Goal: Task Accomplishment & Management: Manage account settings

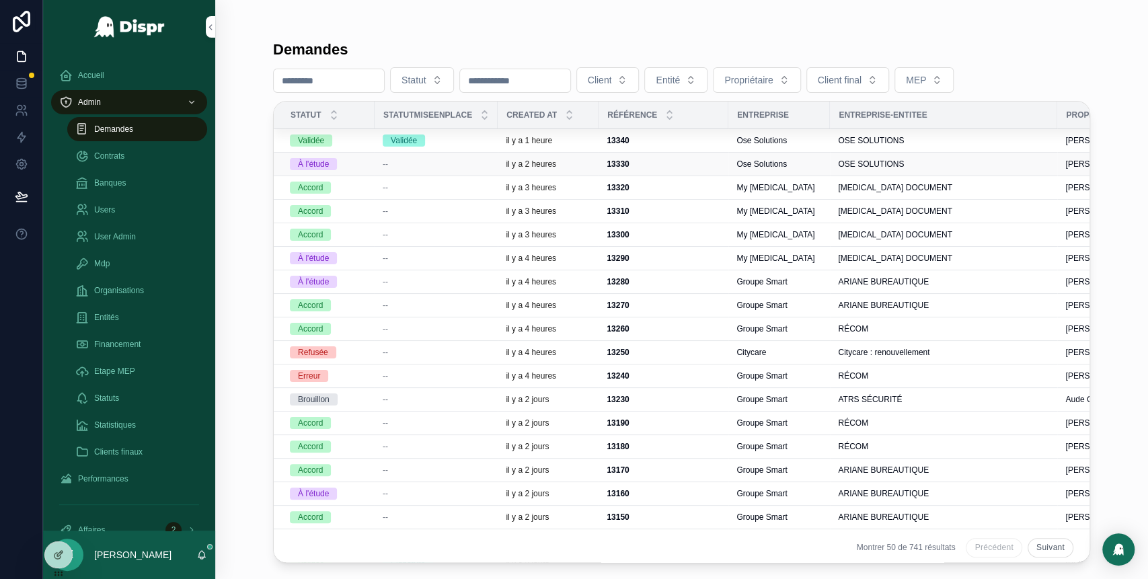
click at [487, 162] on div "--" at bounding box center [436, 164] width 107 height 11
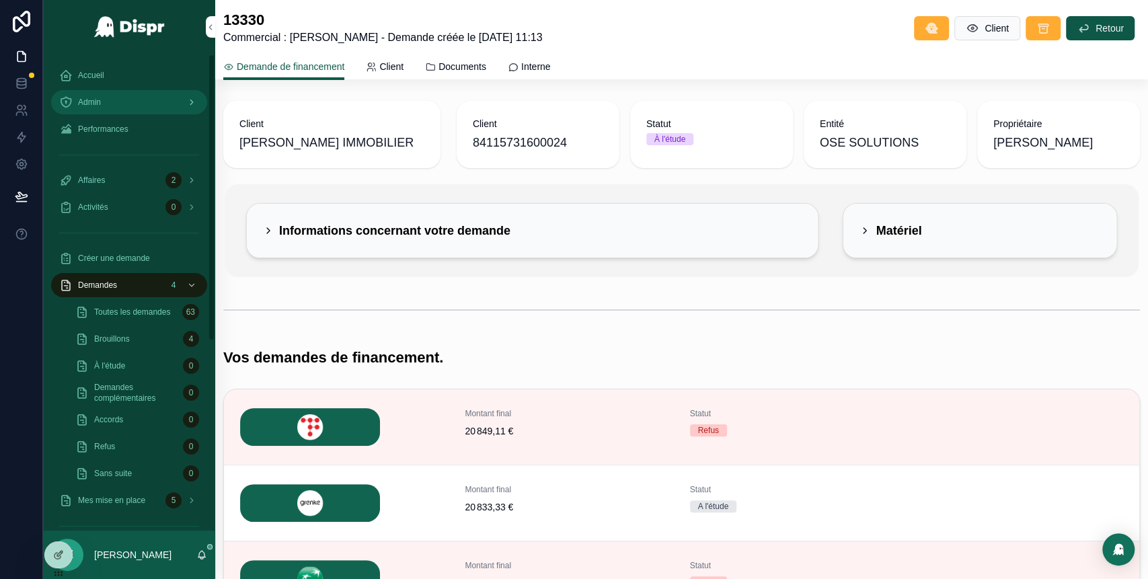
click at [175, 98] on div "Admin" at bounding box center [129, 102] width 140 height 22
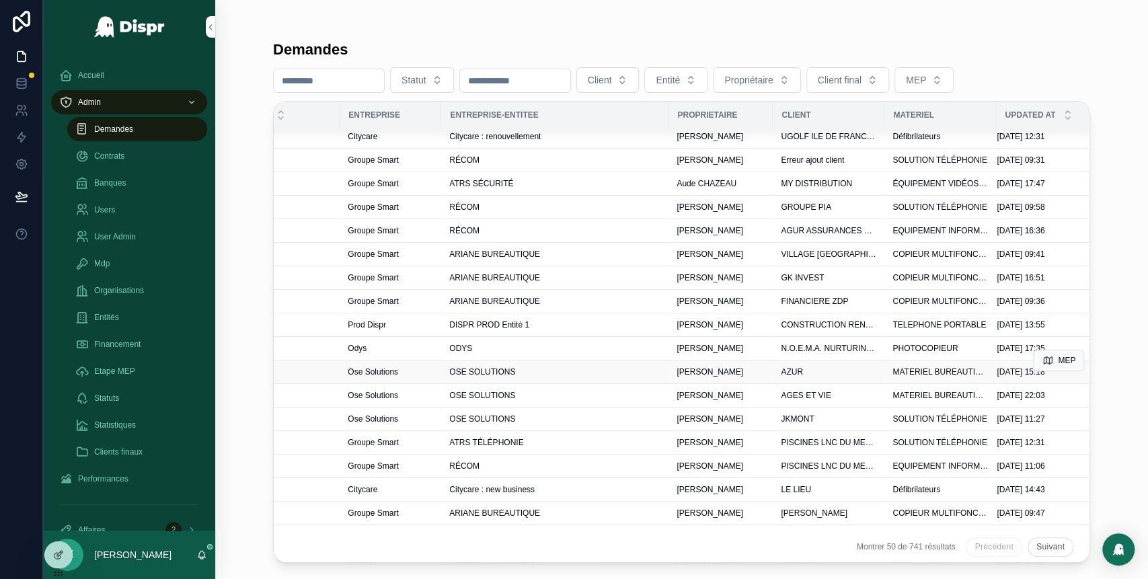
scroll to position [217, 389]
click at [804, 419] on span "JKMONT" at bounding box center [797, 418] width 33 height 11
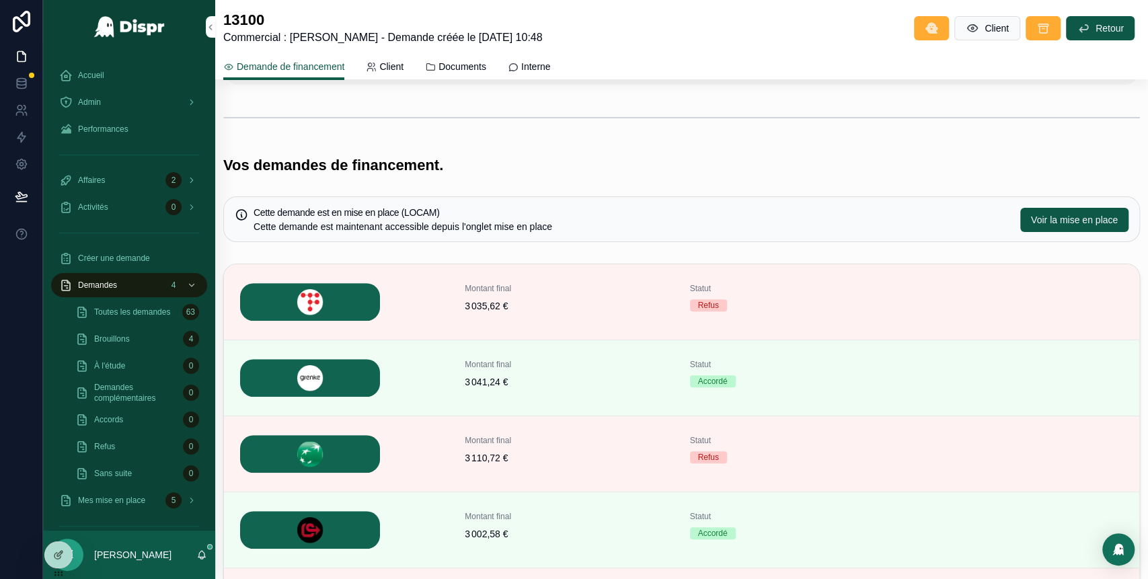
scroll to position [256, 0]
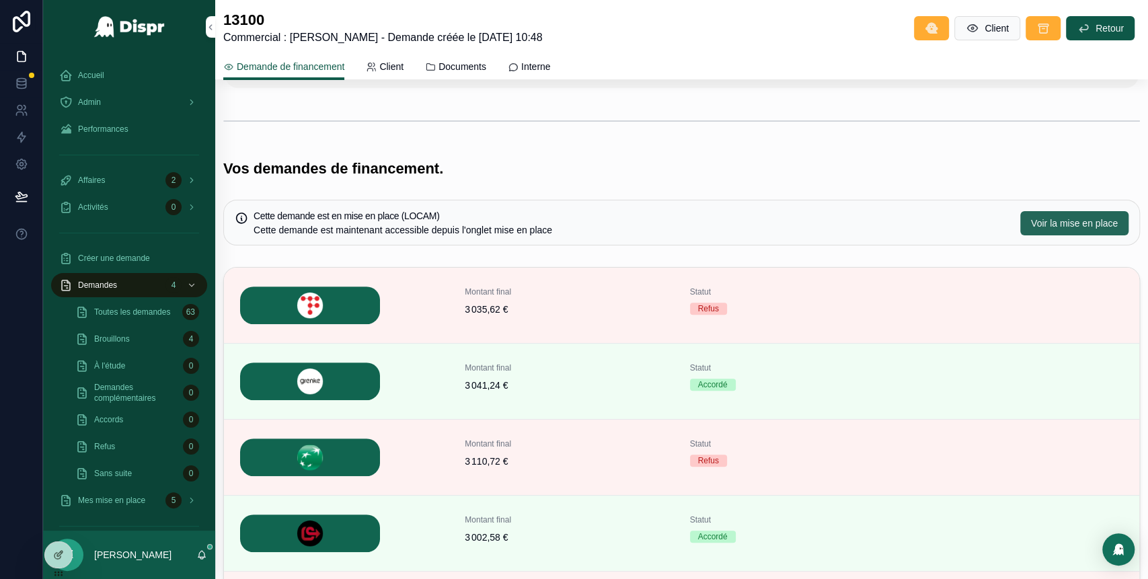
click at [1031, 223] on span "Voir la mise en place" at bounding box center [1074, 223] width 87 height 13
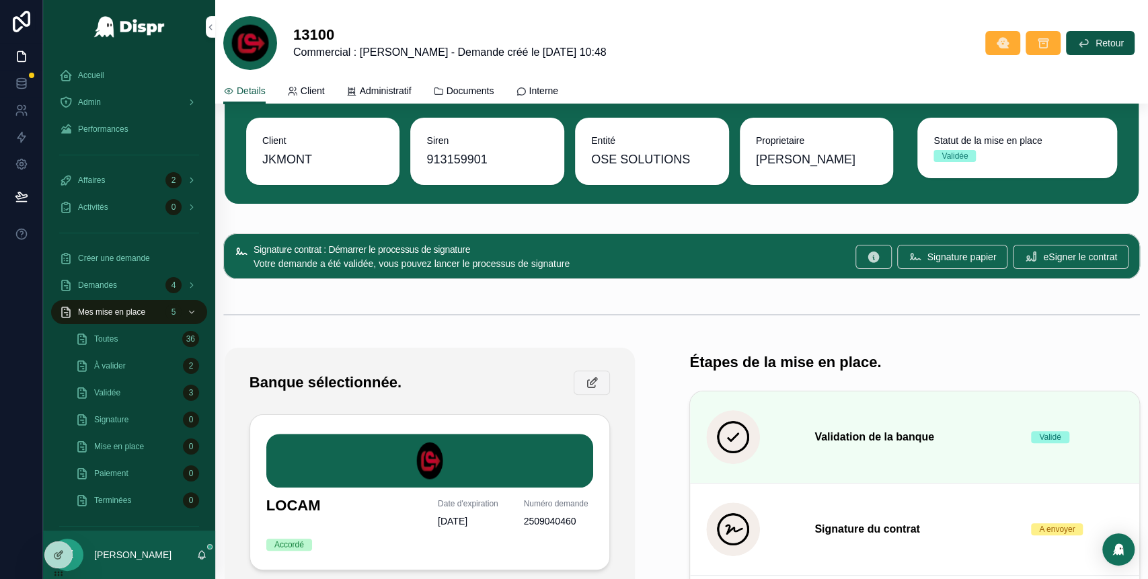
scroll to position [65, 0]
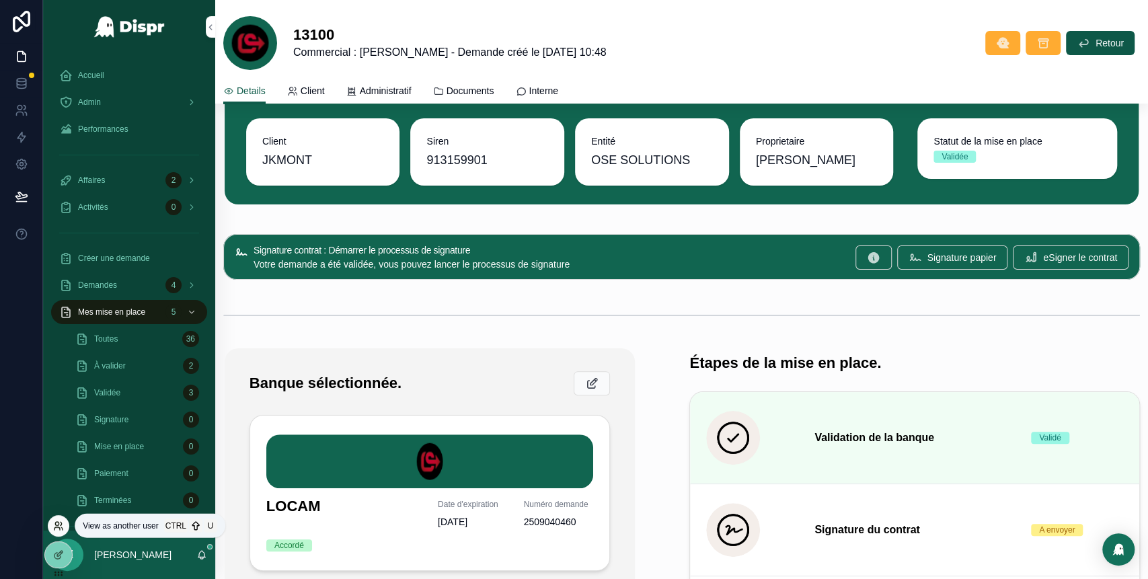
click at [61, 523] on icon at bounding box center [61, 523] width 1 height 3
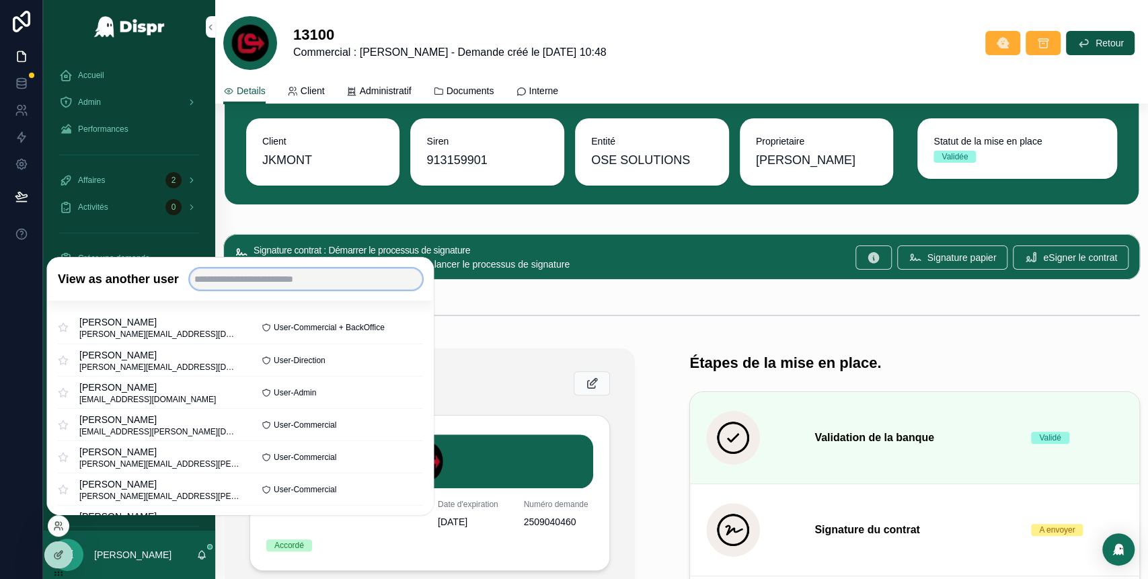
click at [244, 274] on input "text" at bounding box center [306, 279] width 233 height 22
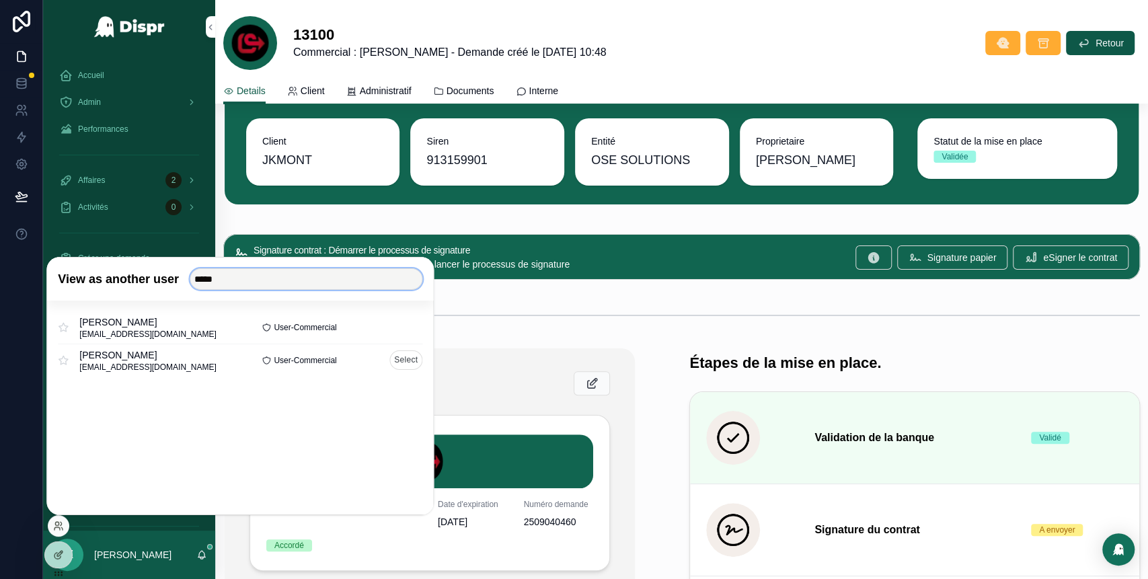
type input "*****"
click at [398, 365] on button "Select" at bounding box center [405, 360] width 33 height 20
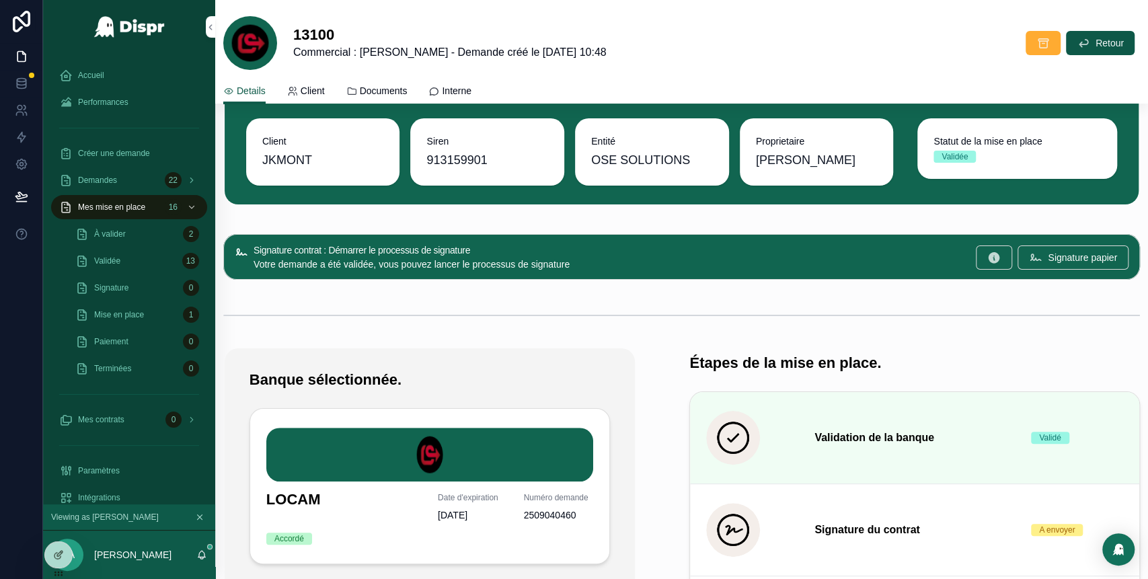
scroll to position [65, 0]
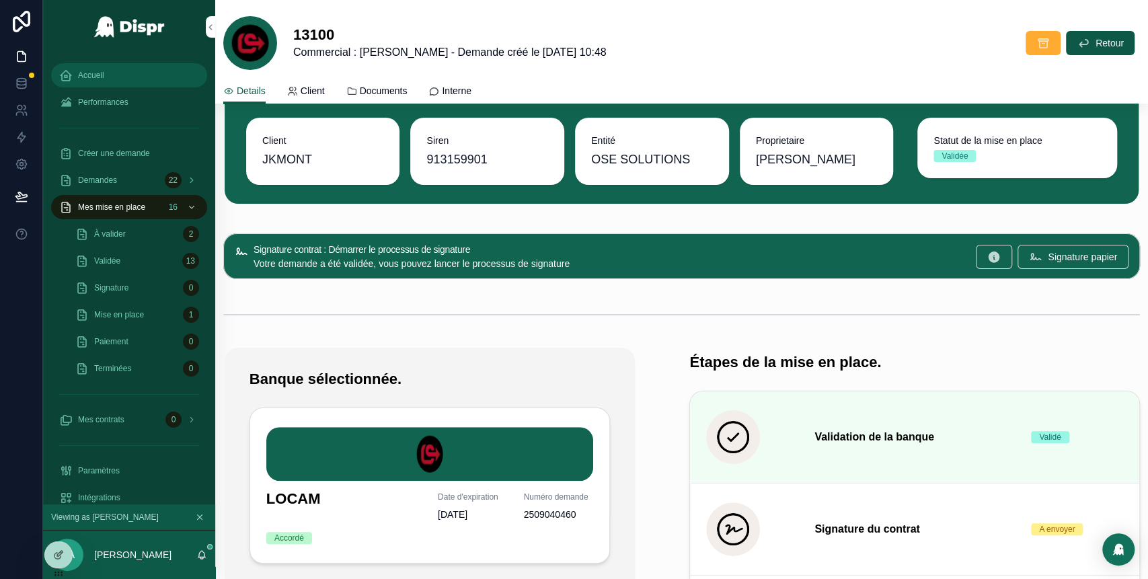
click at [96, 77] on span "Accueil" at bounding box center [91, 75] width 26 height 11
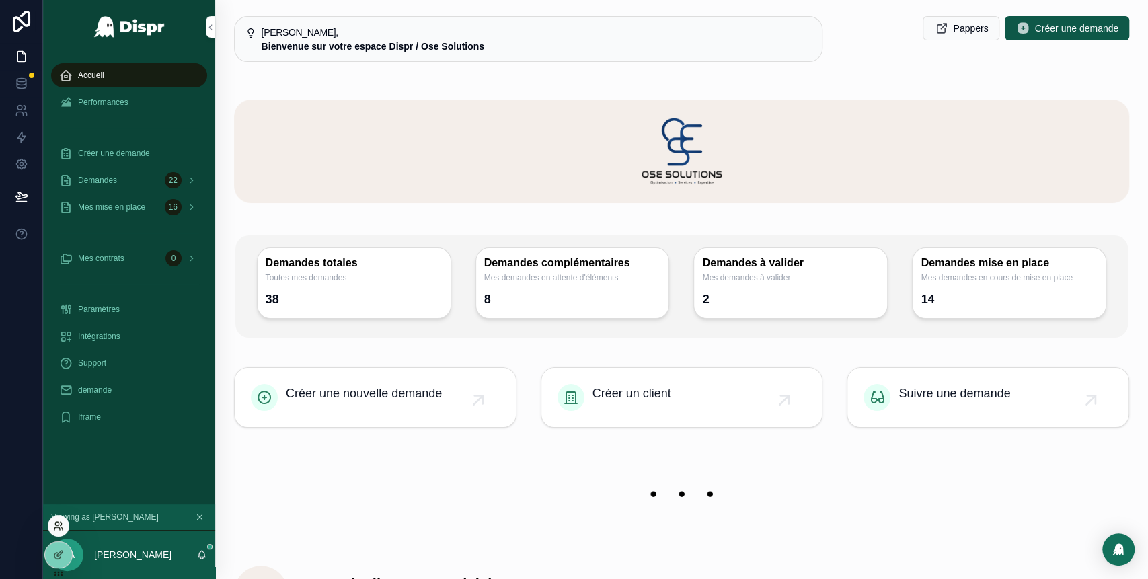
click at [62, 523] on icon at bounding box center [58, 526] width 11 height 11
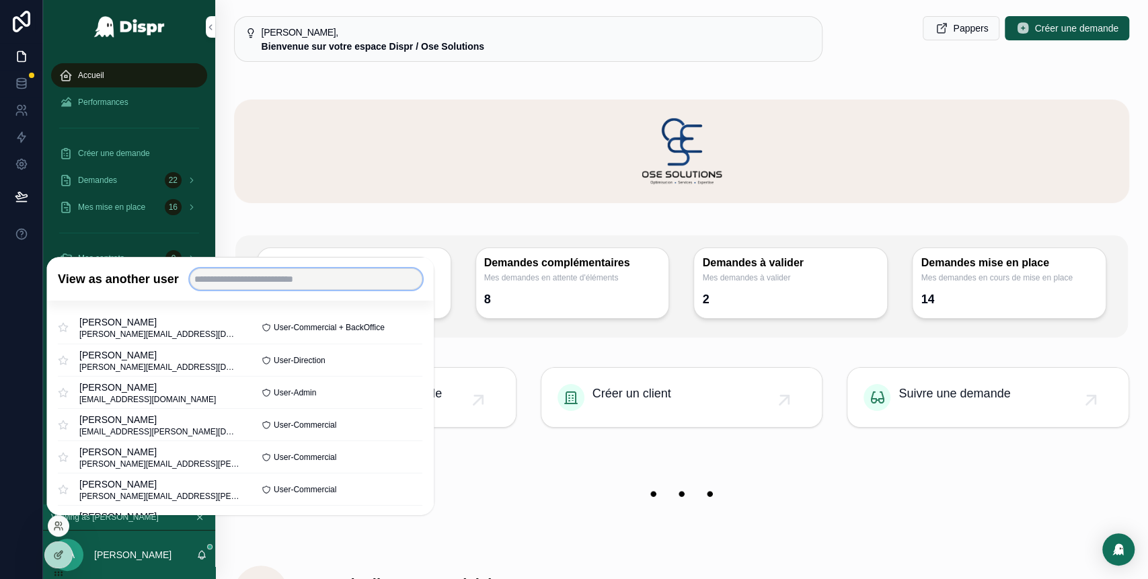
click at [266, 282] on input "text" at bounding box center [306, 279] width 233 height 22
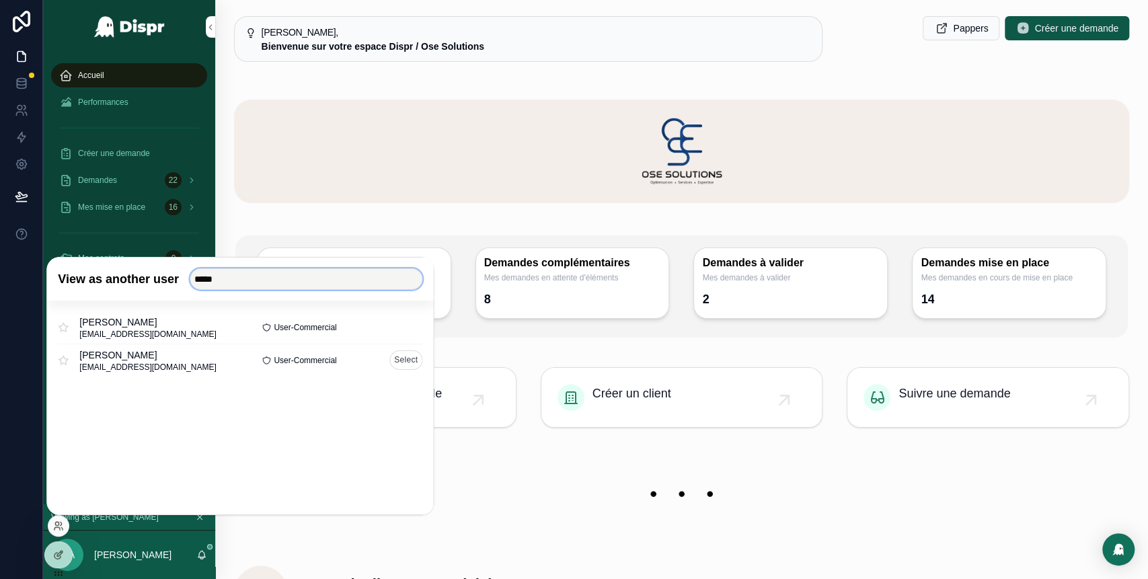
type input "*****"
click at [402, 366] on button "Select" at bounding box center [405, 360] width 33 height 20
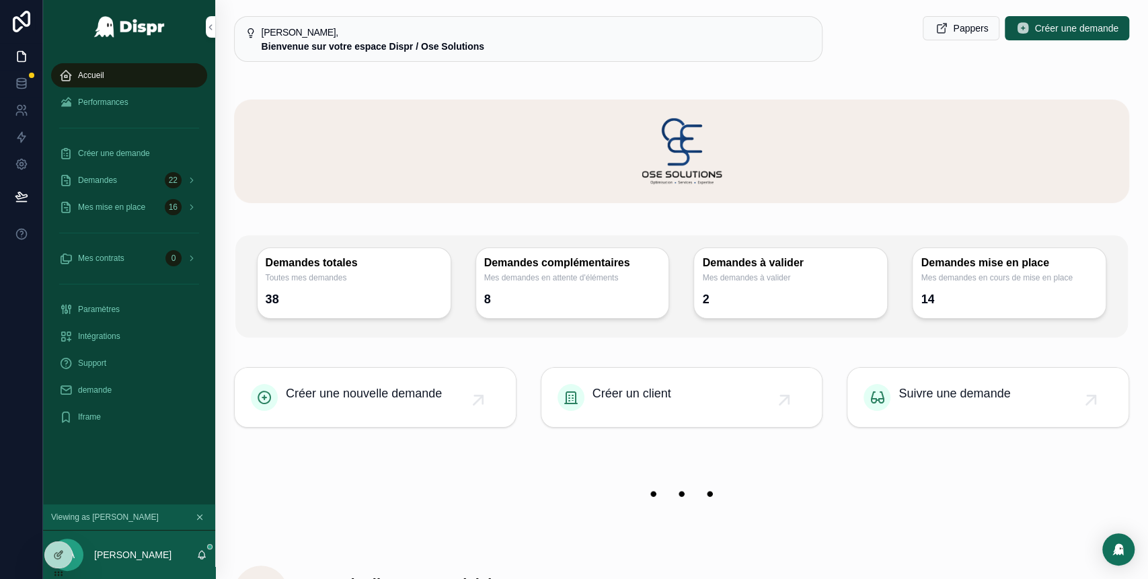
click at [116, 75] on div "Accueil" at bounding box center [129, 76] width 140 height 22
click at [145, 182] on div "Demandes 22" at bounding box center [129, 181] width 140 height 22
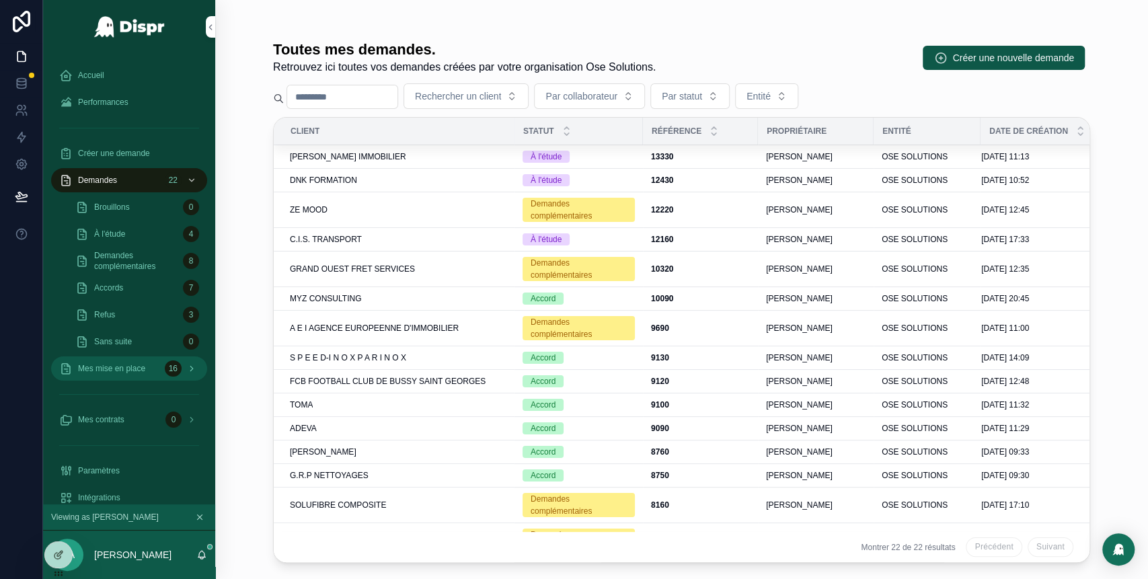
click at [165, 368] on div "16" at bounding box center [173, 369] width 17 height 16
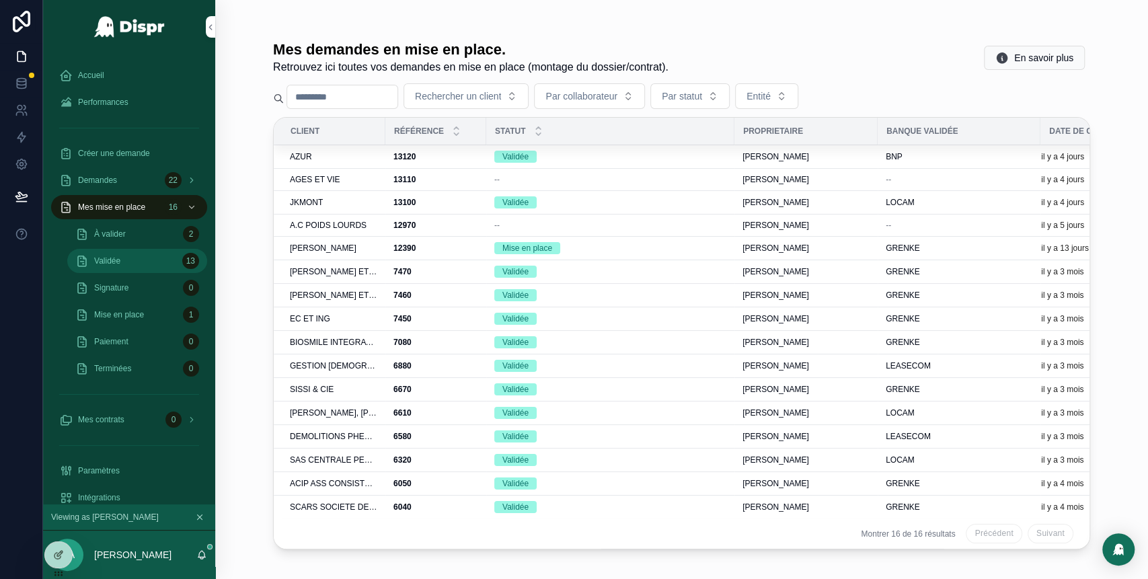
click at [151, 258] on div "Validée 13" at bounding box center [137, 261] width 124 height 22
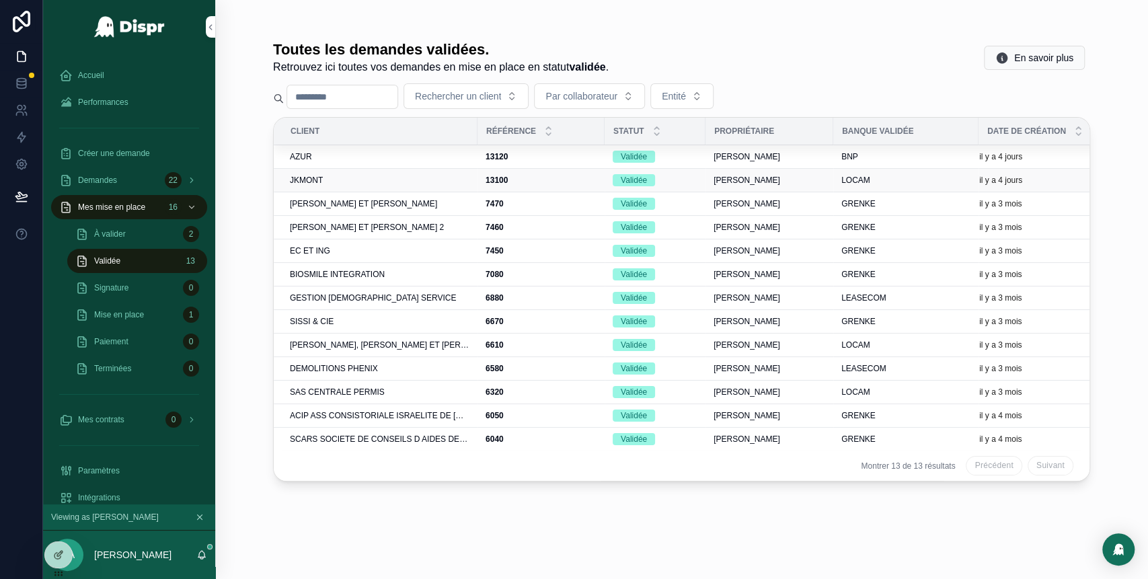
click at [362, 180] on div "JKMONT" at bounding box center [380, 180] width 180 height 11
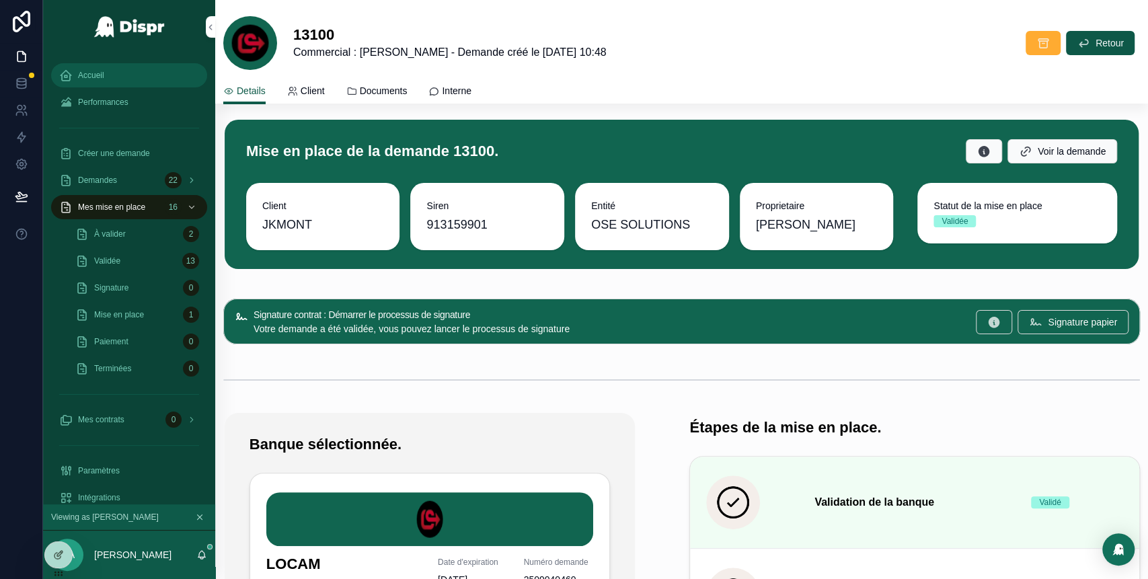
click at [85, 78] on span "Accueil" at bounding box center [91, 75] width 26 height 11
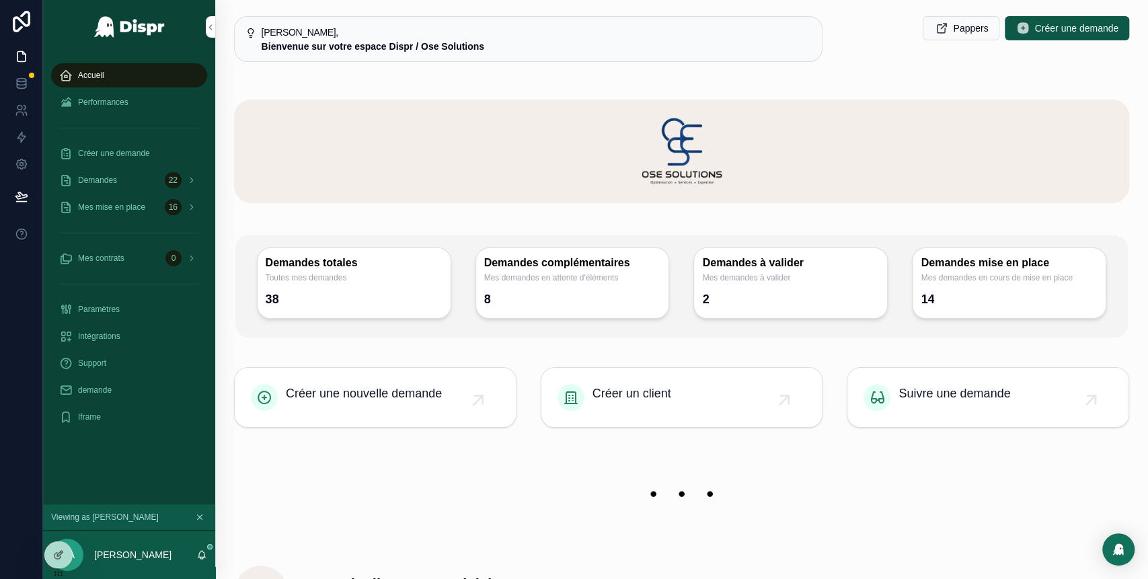
click at [102, 70] on span "Accueil" at bounding box center [91, 75] width 26 height 11
click at [124, 254] on span "Mes contrats" at bounding box center [101, 258] width 46 height 11
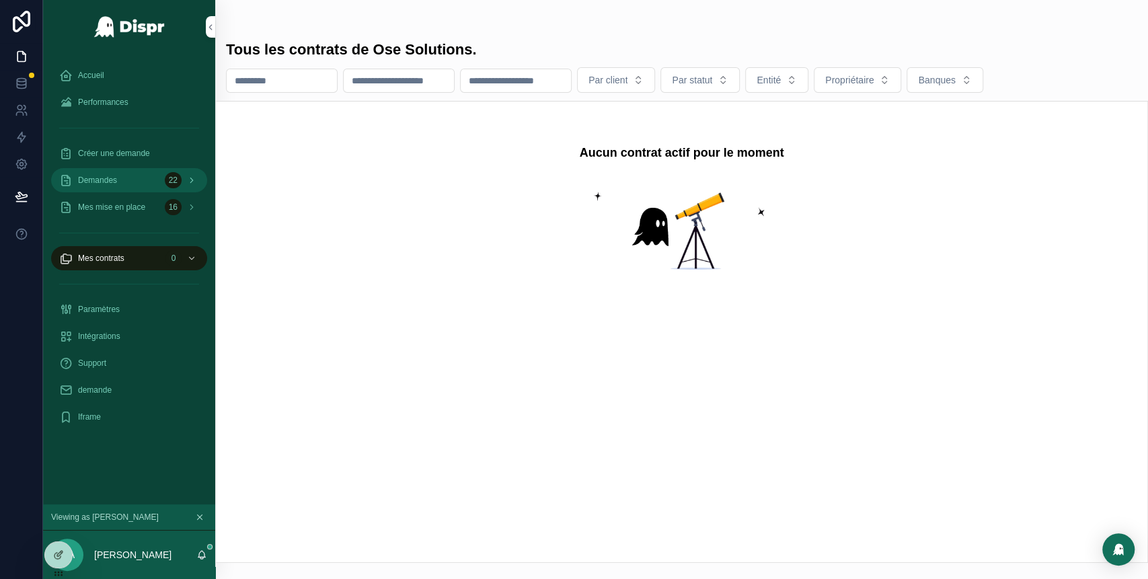
click at [123, 184] on div "Demandes 22" at bounding box center [129, 181] width 140 height 22
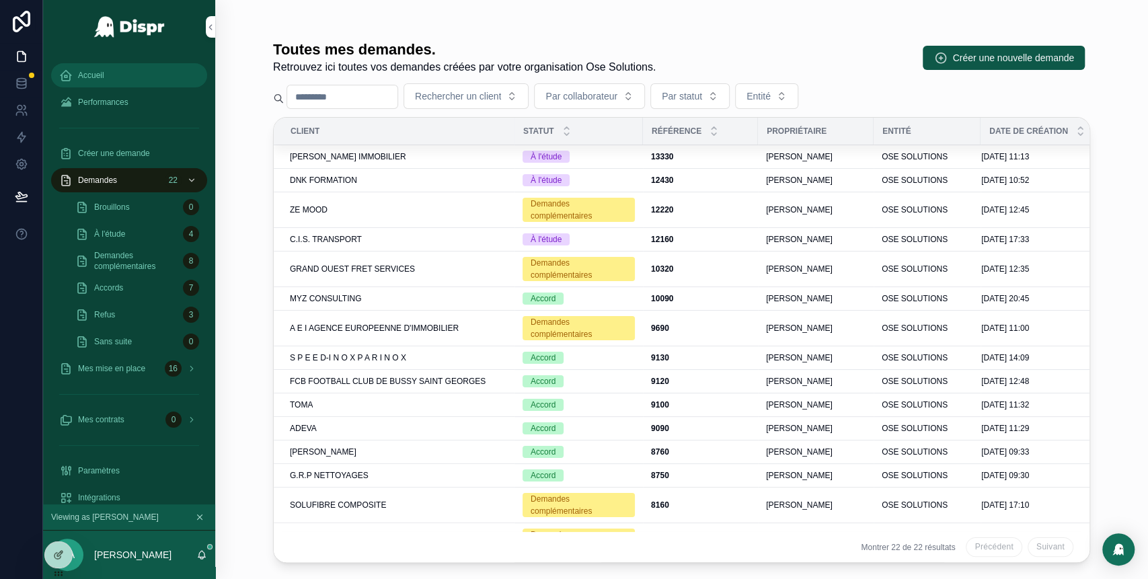
click at [108, 81] on div "Accueil" at bounding box center [129, 76] width 140 height 22
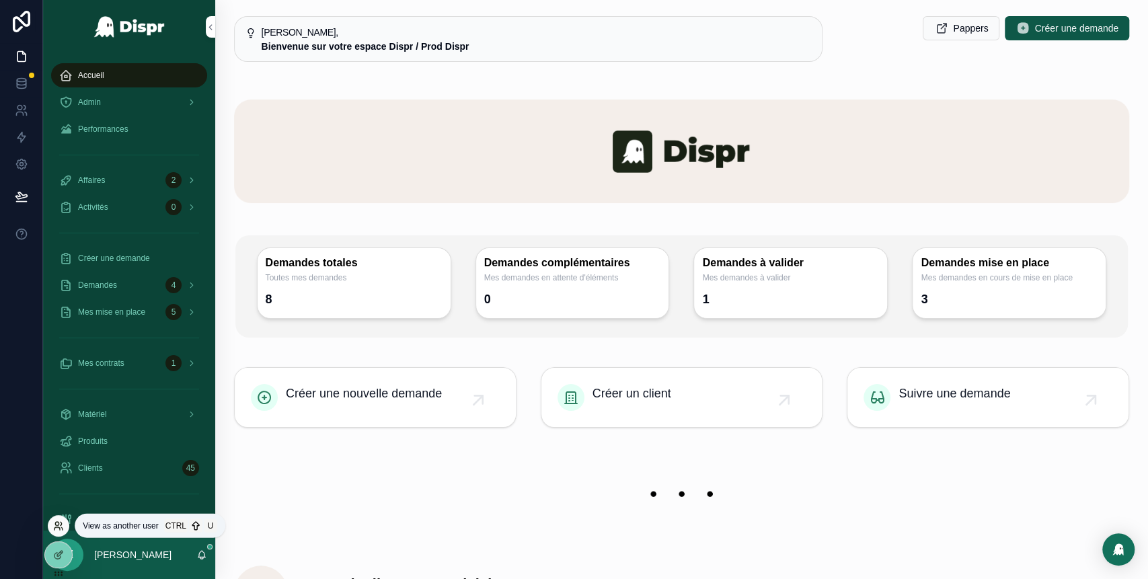
click at [62, 527] on icon at bounding box center [61, 528] width 1 height 3
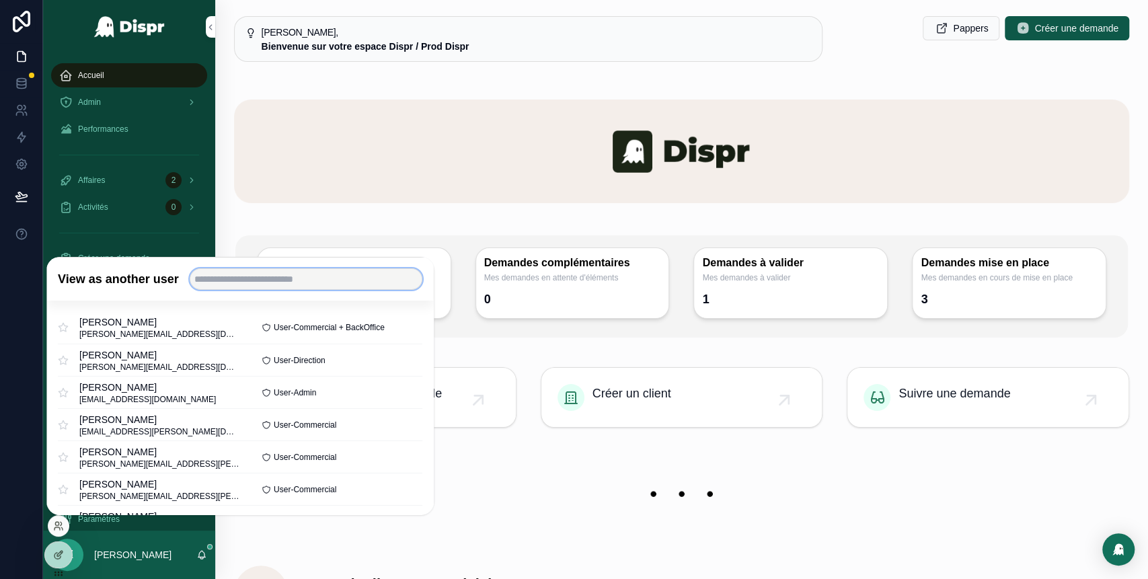
click at [278, 276] on input "text" at bounding box center [306, 279] width 233 height 22
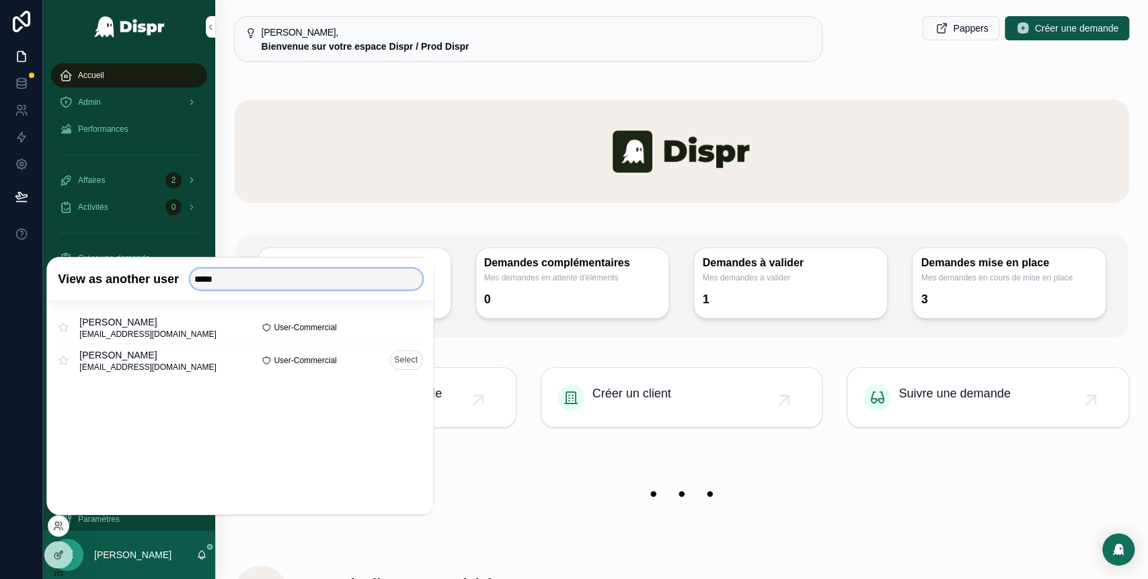
type input "*****"
click at [406, 360] on button "Select" at bounding box center [405, 360] width 33 height 20
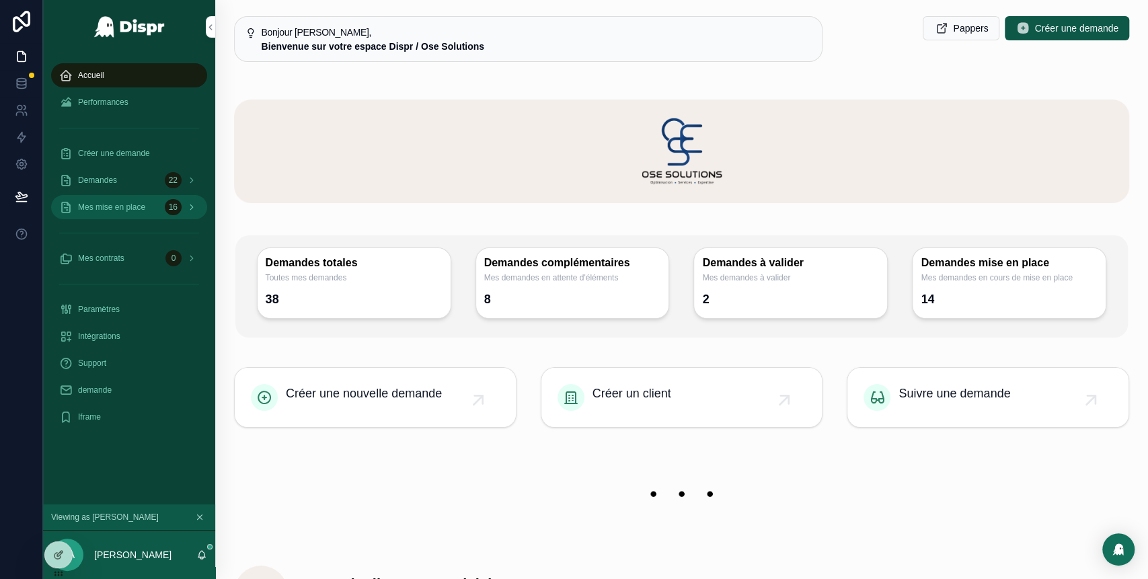
click at [142, 210] on span "Mes mise en place" at bounding box center [111, 207] width 67 height 11
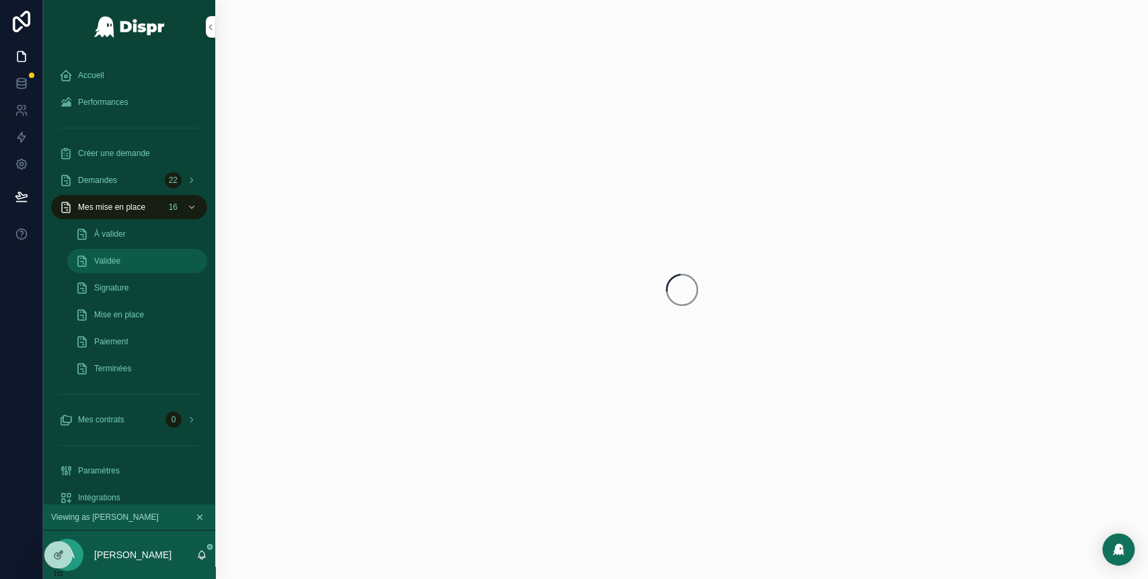
click at [134, 262] on div "Validée" at bounding box center [137, 261] width 124 height 22
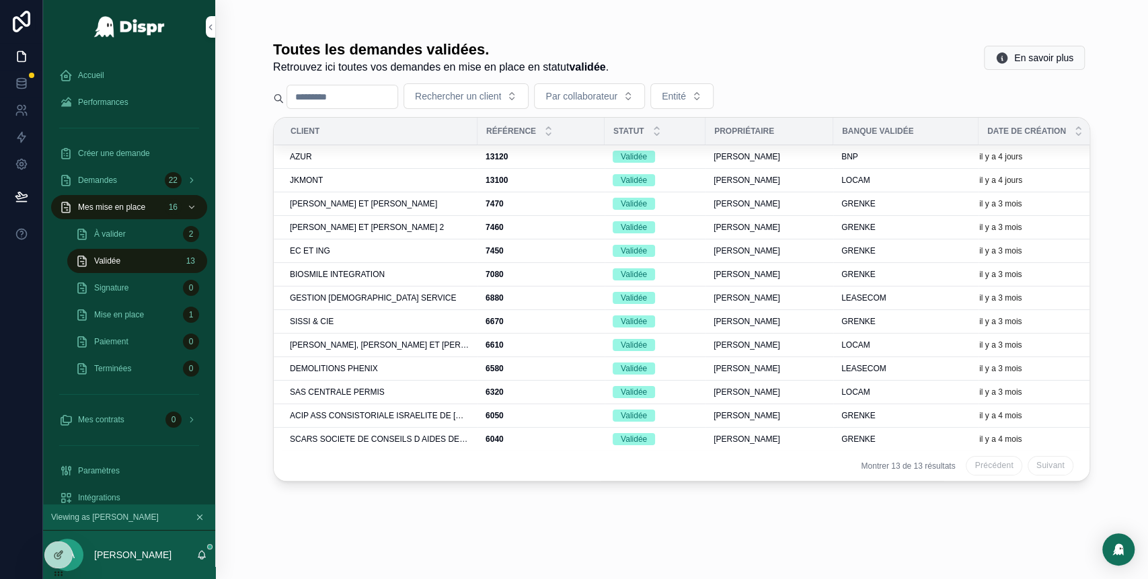
click at [823, 69] on div "Toutes les demandes validées. Retrouvez ici toutes vos demandes en mise en plac…" at bounding box center [681, 57] width 817 height 35
click at [444, 183] on div "JKMONT" at bounding box center [380, 180] width 180 height 11
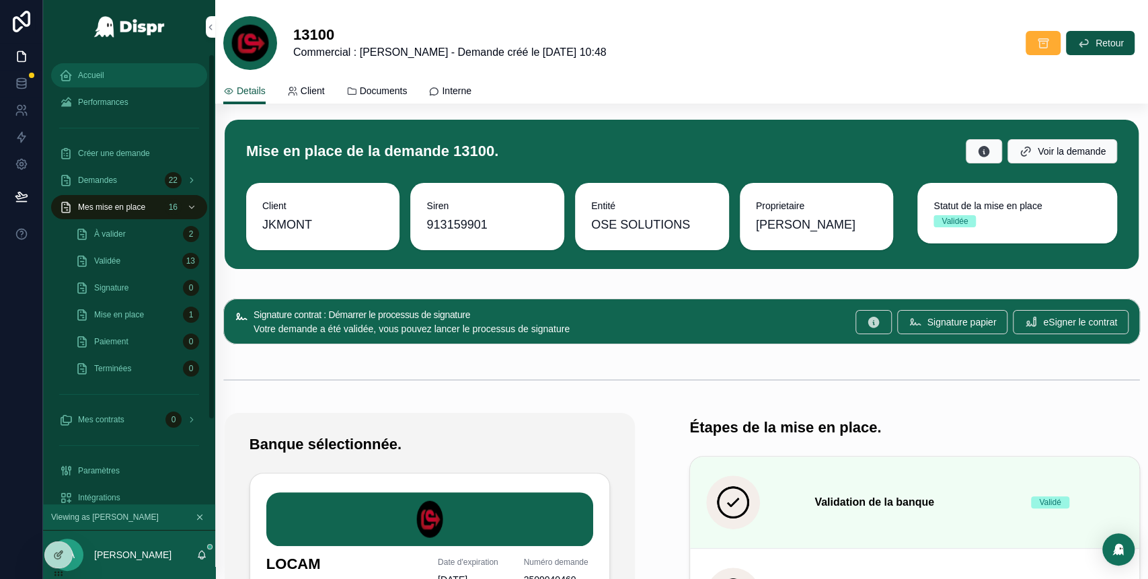
click at [118, 78] on div "Accueil" at bounding box center [129, 76] width 140 height 22
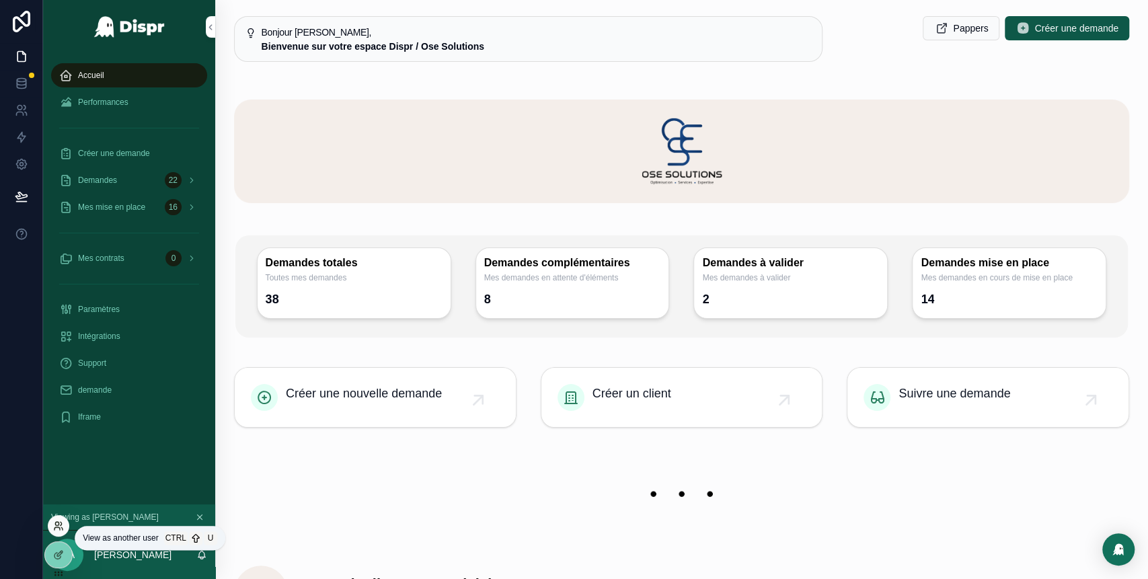
click at [59, 527] on icon at bounding box center [56, 528] width 5 height 3
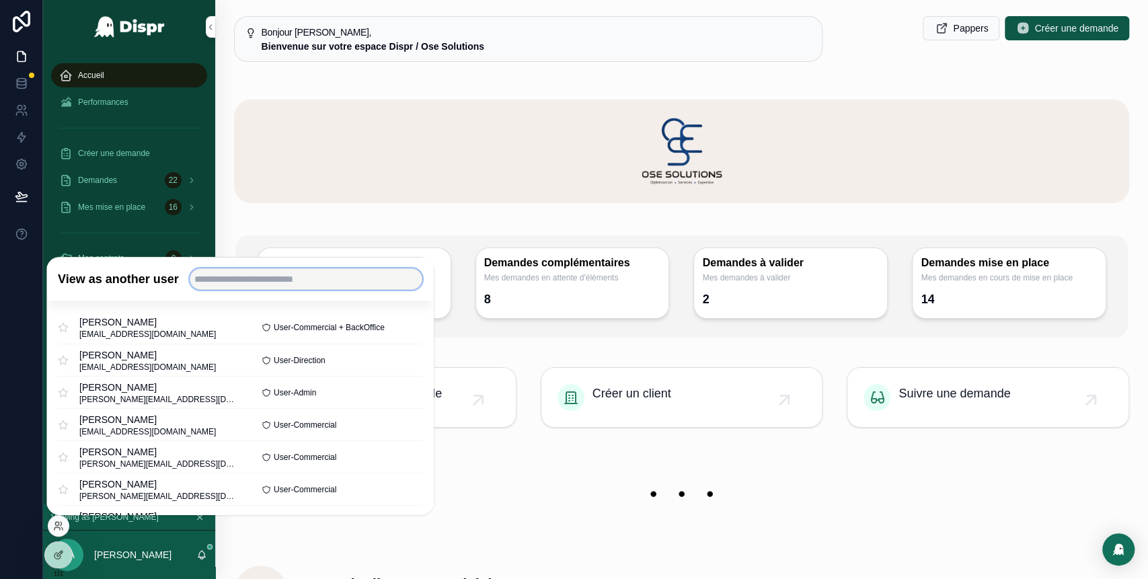
click at [251, 275] on input "text" at bounding box center [306, 279] width 233 height 22
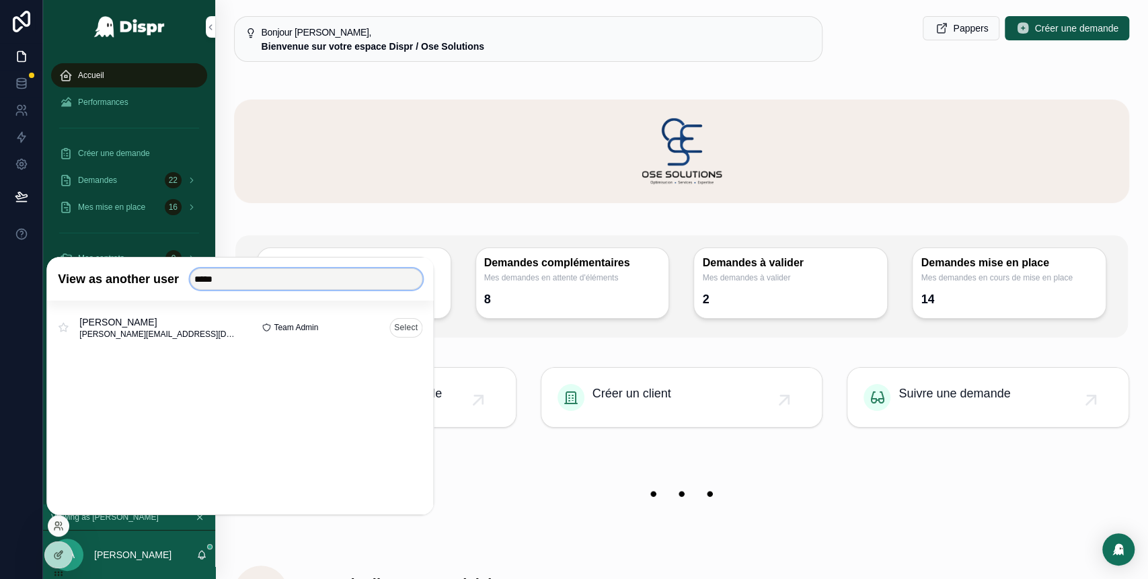
type input "*****"
click at [409, 328] on button "Select" at bounding box center [405, 328] width 33 height 20
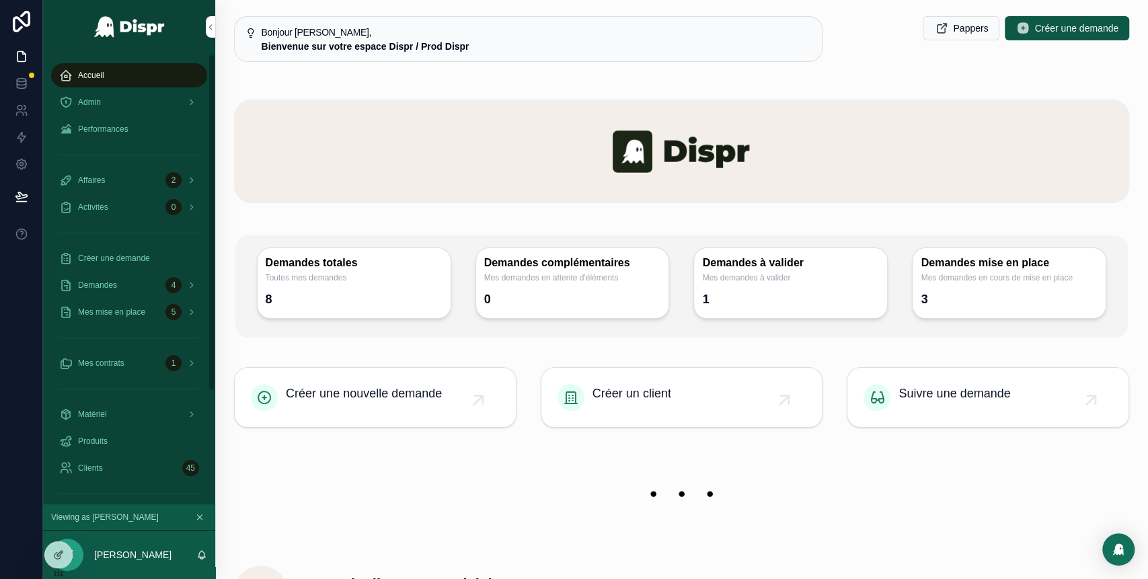
click at [122, 81] on div "Accueil" at bounding box center [129, 76] width 140 height 22
click at [150, 106] on div "Admin" at bounding box center [129, 102] width 140 height 22
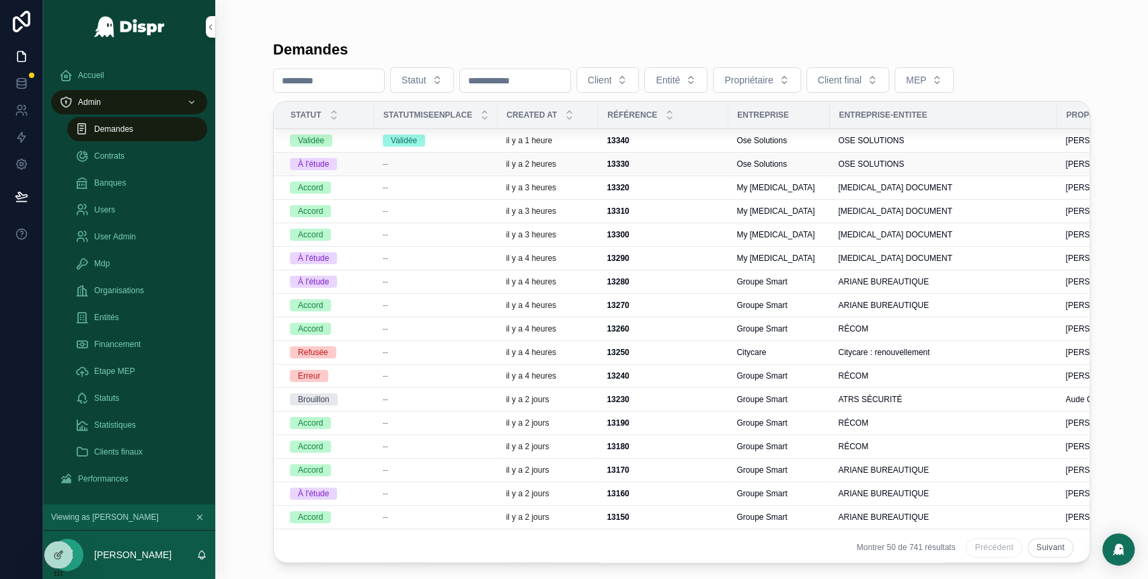
click at [409, 167] on div "--" at bounding box center [436, 164] width 107 height 11
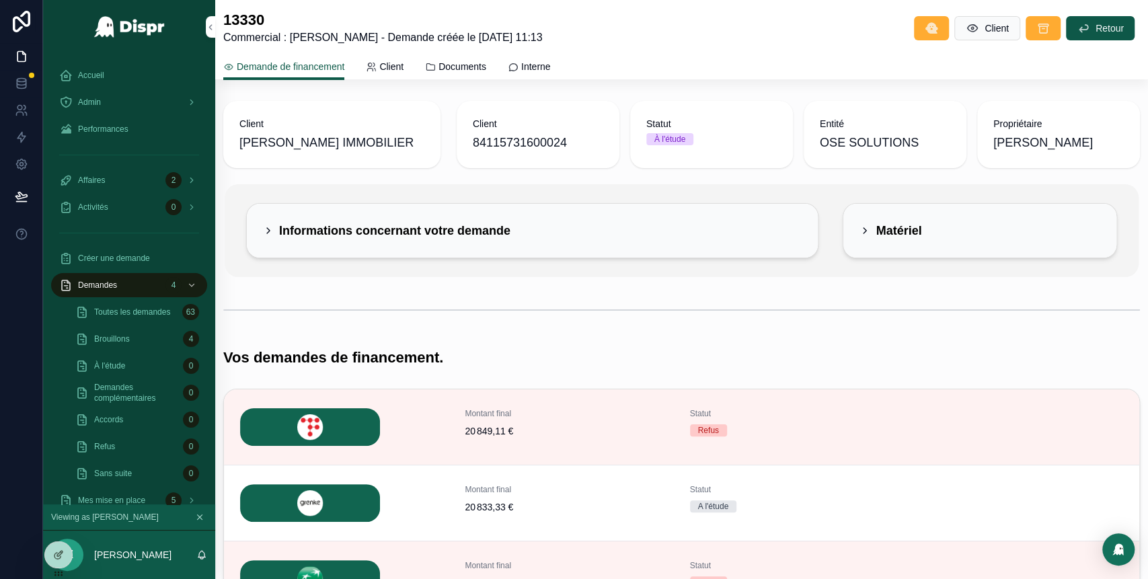
click at [268, 231] on icon "scrollable content" at bounding box center [268, 230] width 11 height 11
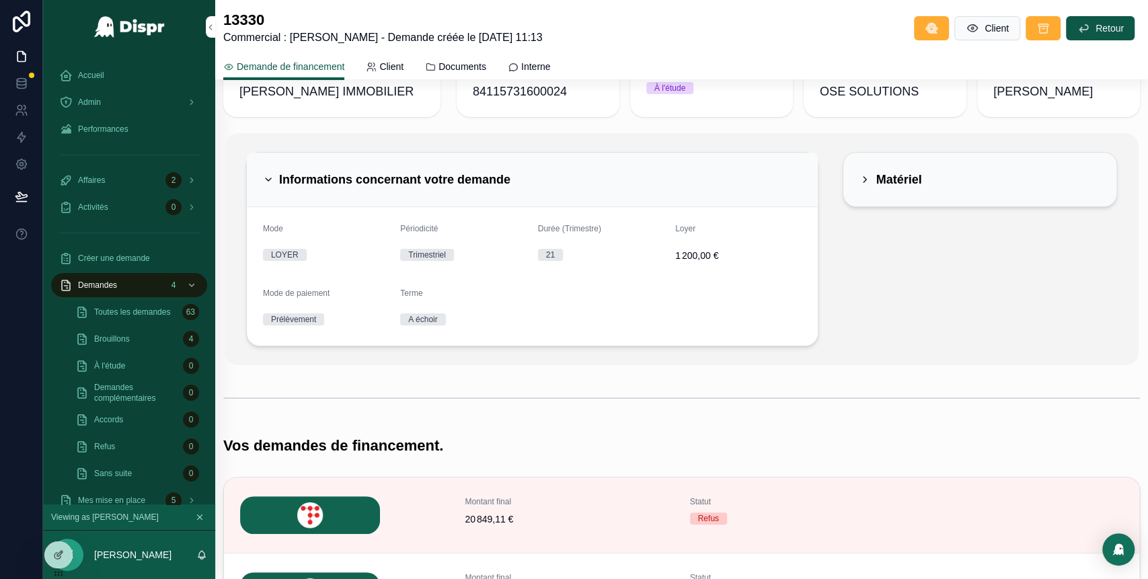
scroll to position [48, 0]
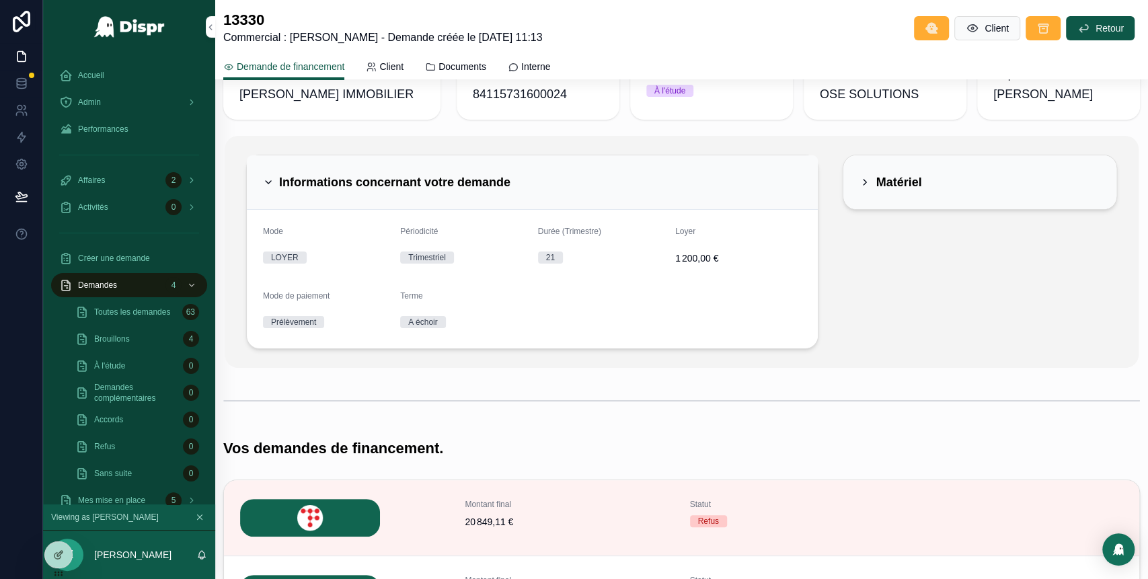
click at [860, 190] on div "Matériel" at bounding box center [891, 183] width 62 height 22
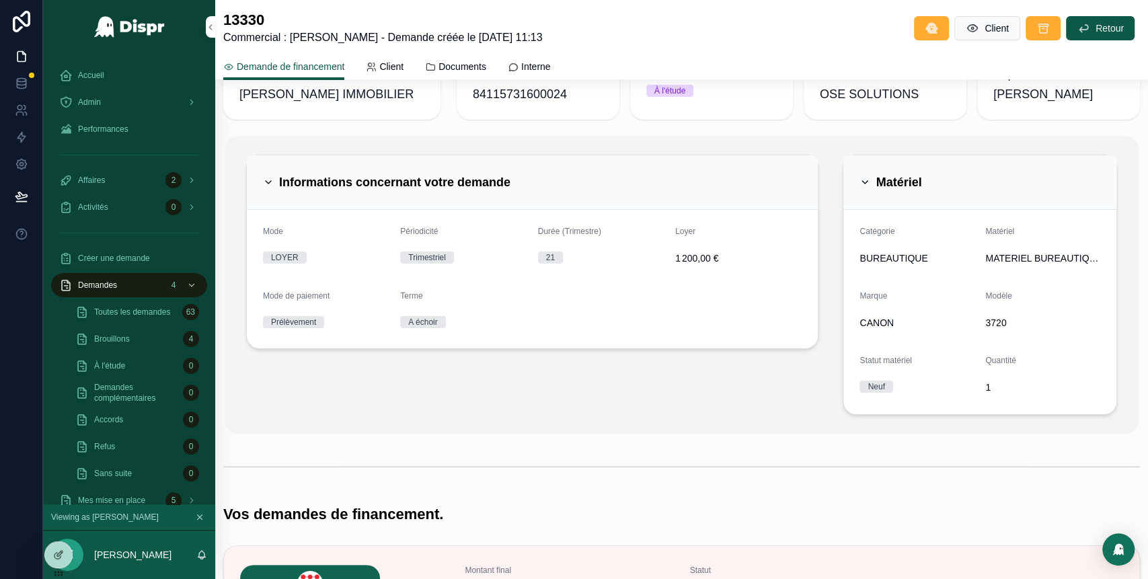
click at [860, 173] on div "Matériel" at bounding box center [891, 183] width 62 height 22
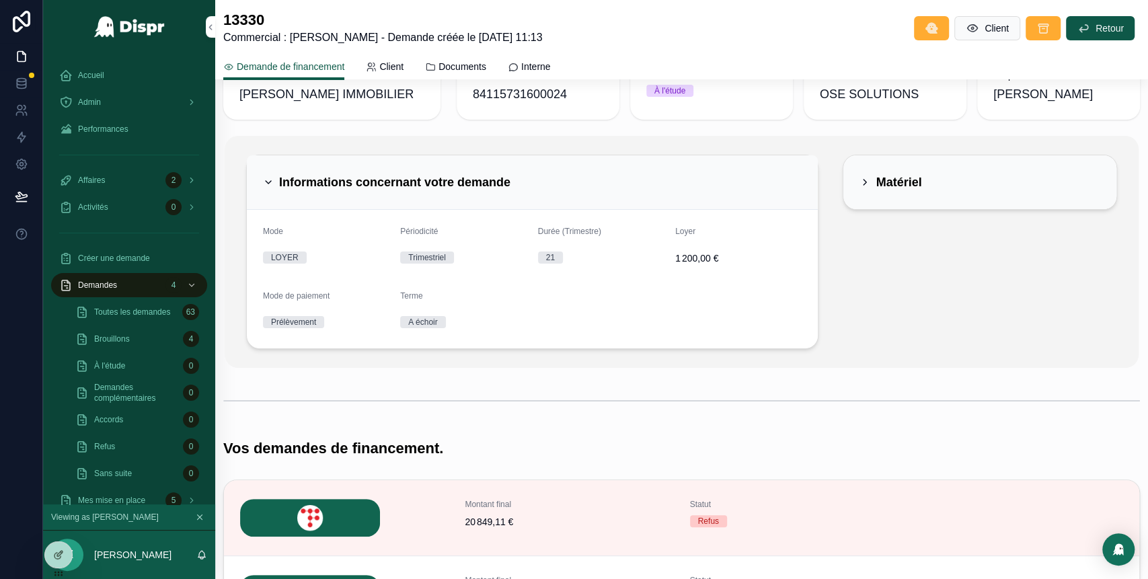
click at [264, 178] on icon "scrollable content" at bounding box center [268, 182] width 11 height 11
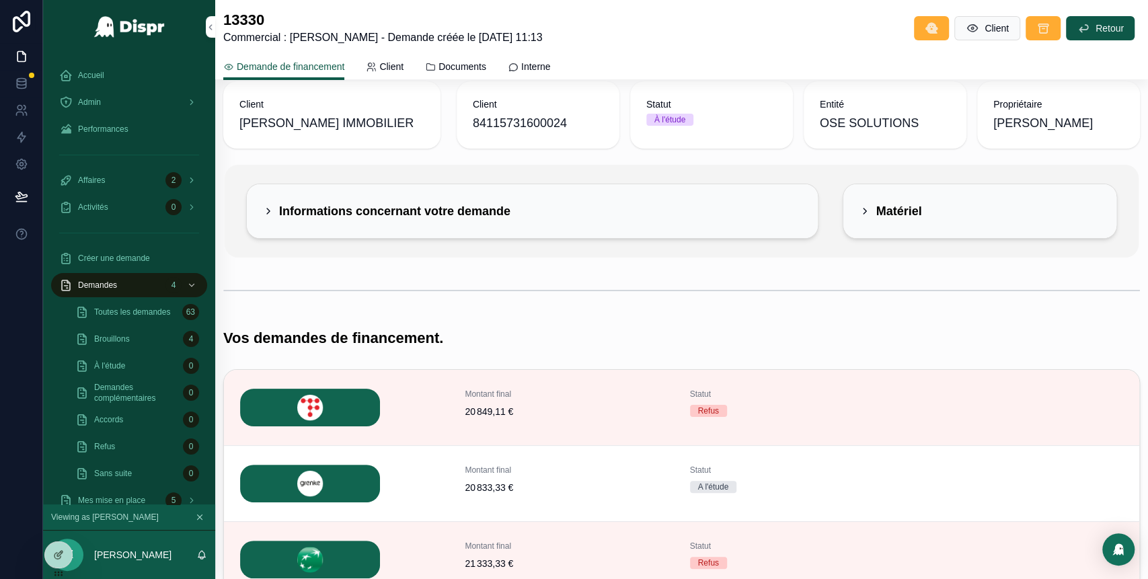
scroll to position [0, 0]
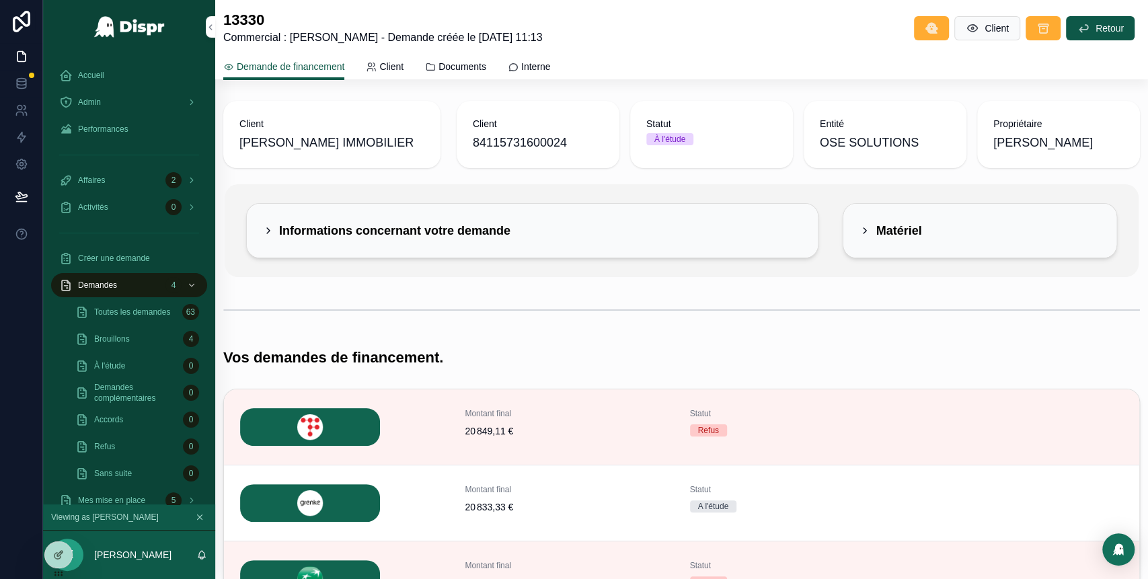
click at [258, 231] on div "Informations concernant votre demande" at bounding box center [533, 231] width 572 height 54
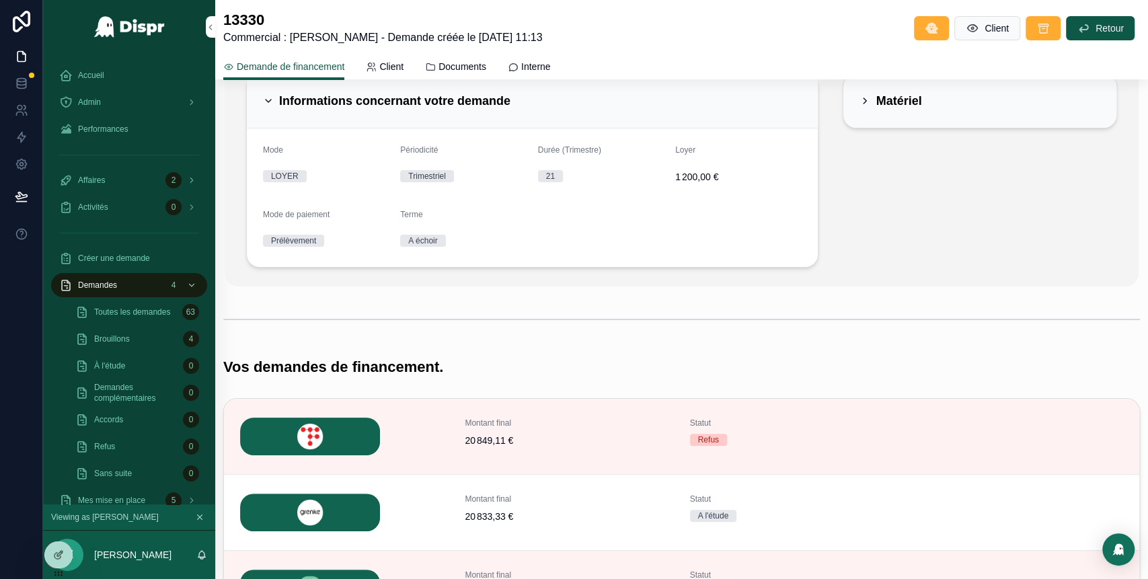
scroll to position [127, 0]
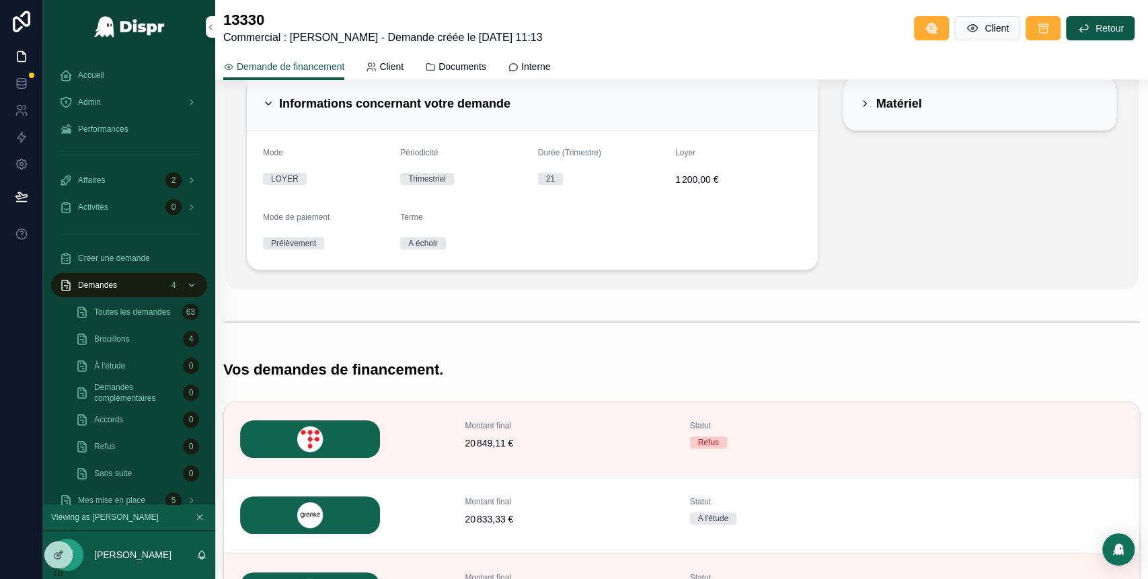
click at [268, 101] on icon "scrollable content" at bounding box center [268, 103] width 11 height 11
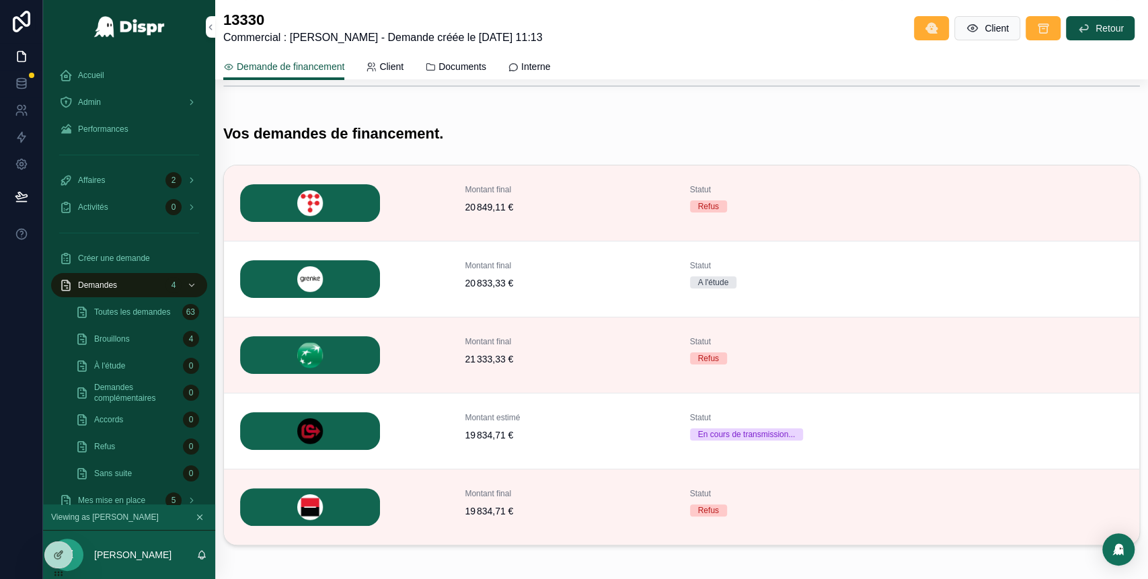
scroll to position [285, 0]
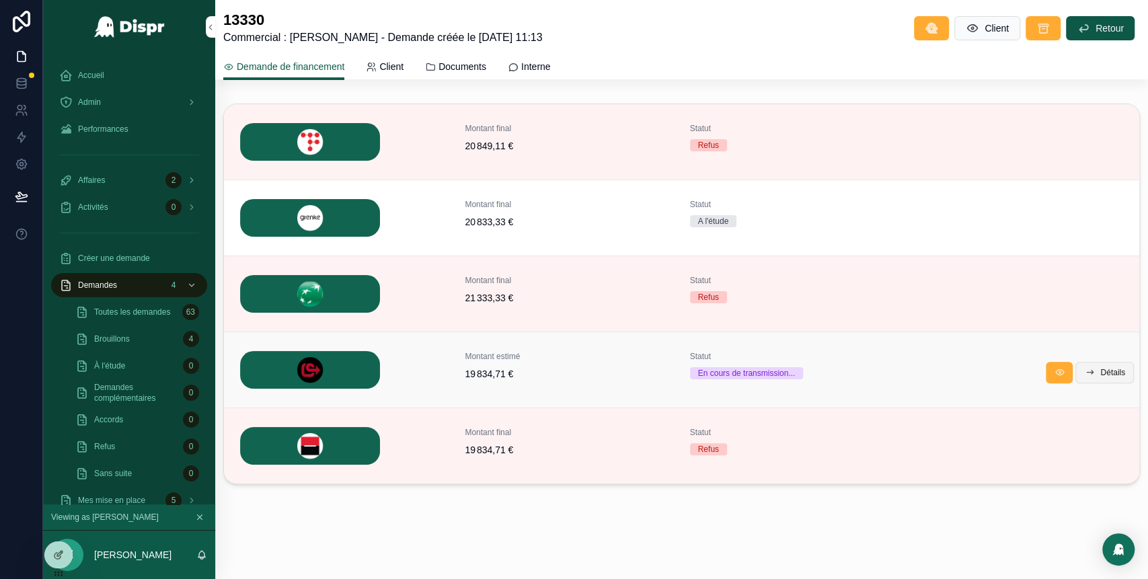
click at [1101, 375] on span "Détails" at bounding box center [1113, 372] width 25 height 11
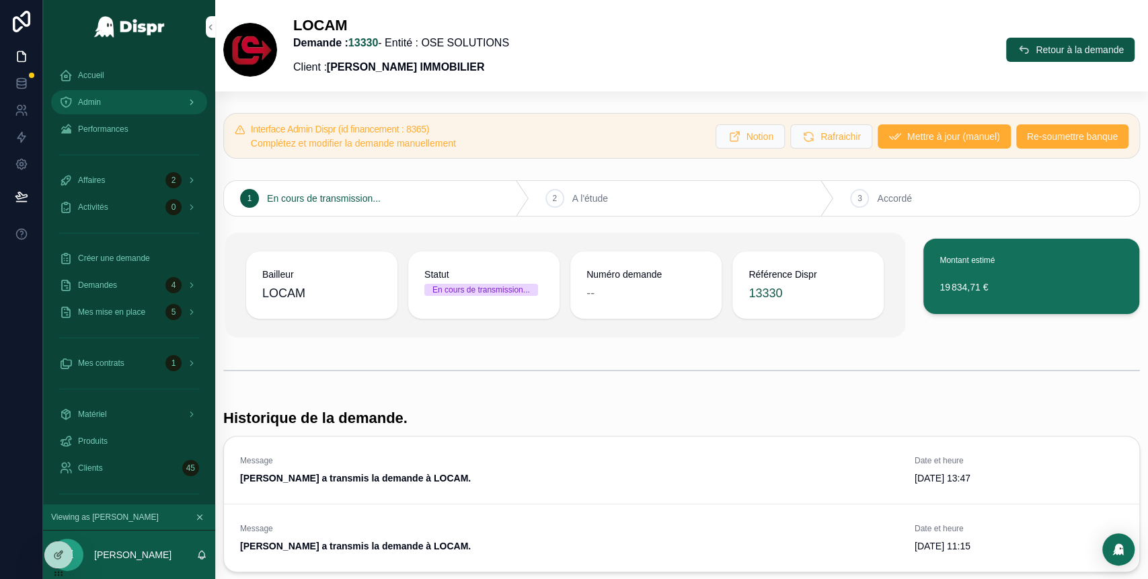
click at [114, 108] on div "Admin" at bounding box center [129, 102] width 140 height 22
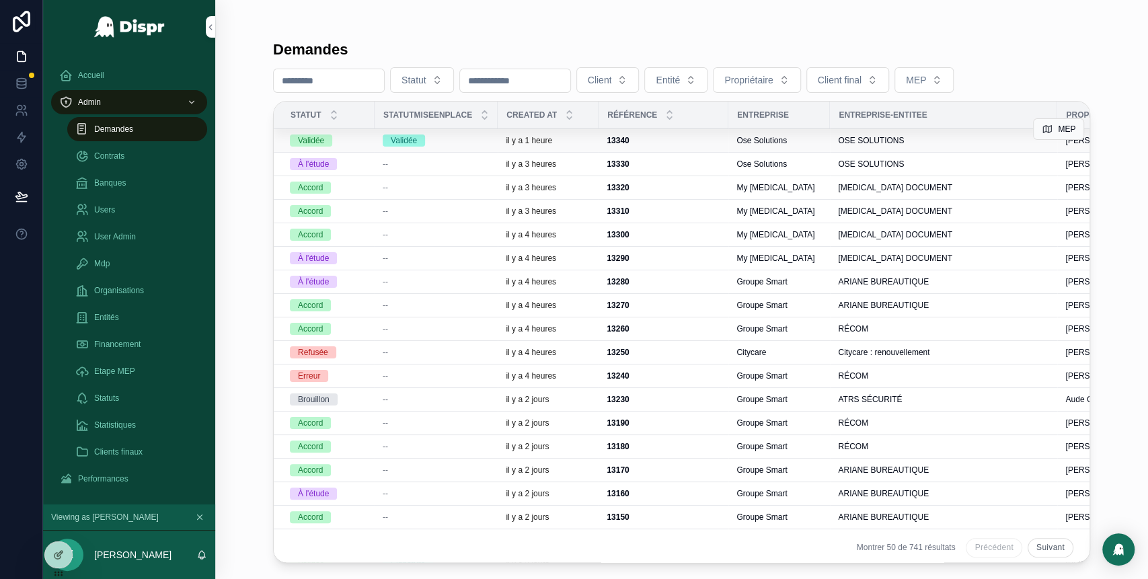
click at [445, 143] on div "Validée" at bounding box center [436, 141] width 107 height 12
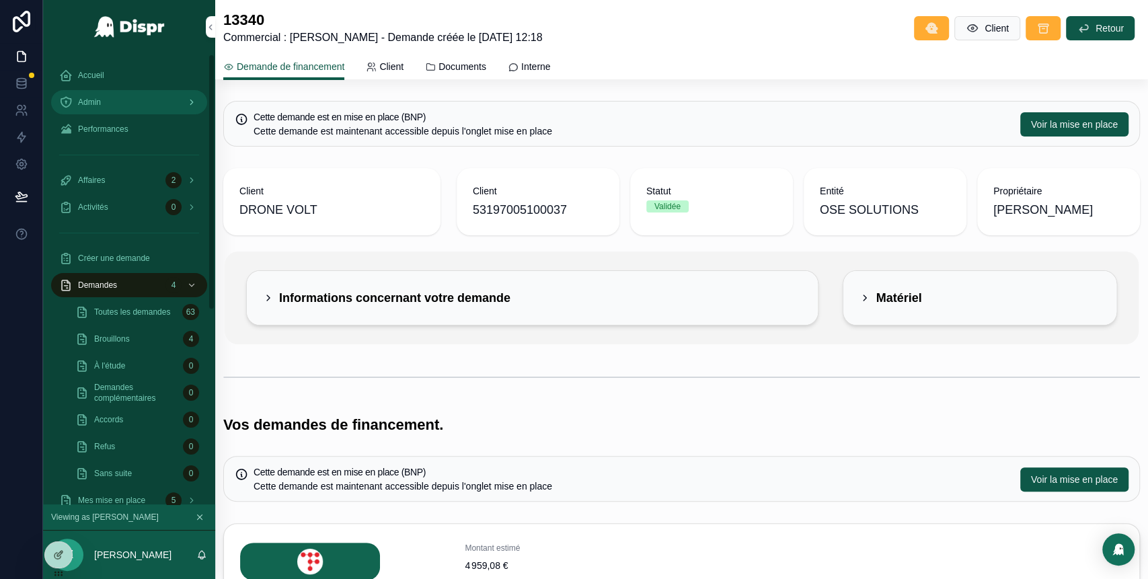
click at [137, 93] on div "Admin" at bounding box center [129, 102] width 140 height 22
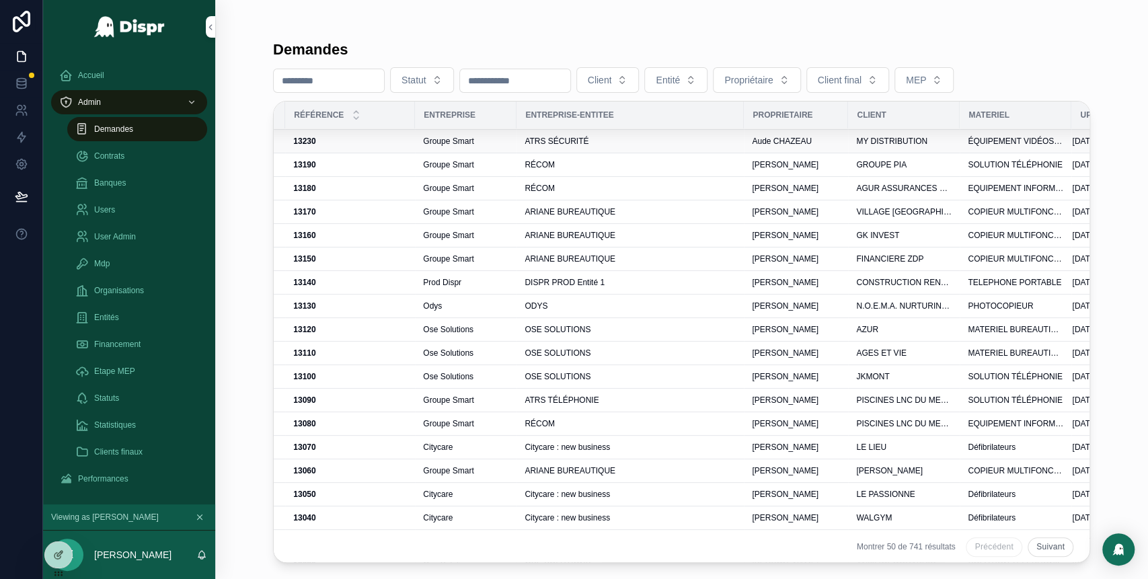
scroll to position [260, 313]
click at [636, 370] on div "OSE SOLUTIONS" at bounding box center [630, 375] width 211 height 11
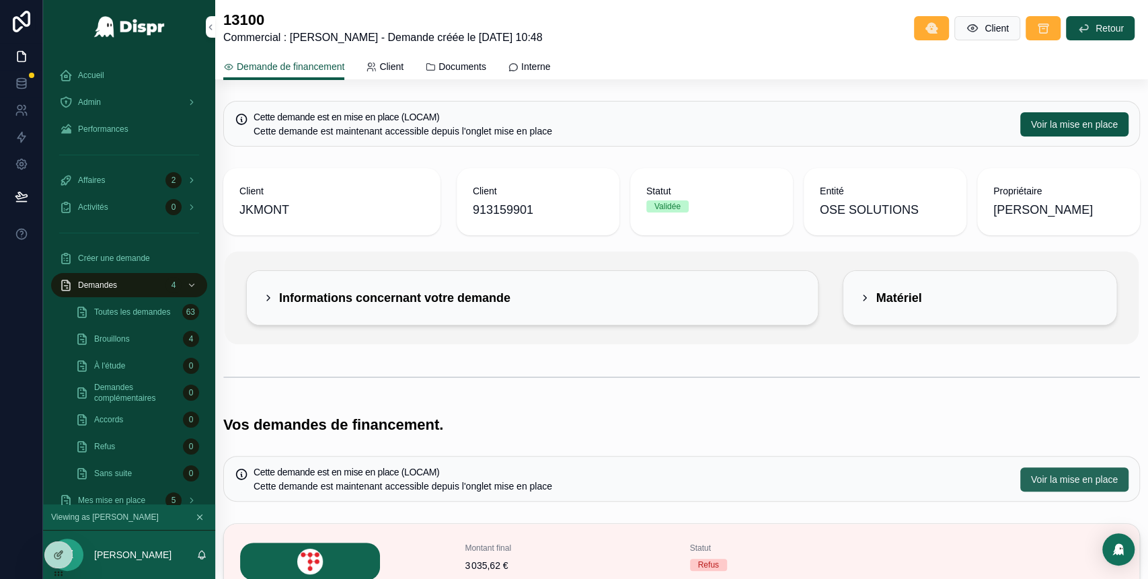
click at [1039, 478] on span "Voir la mise en place" at bounding box center [1074, 479] width 87 height 13
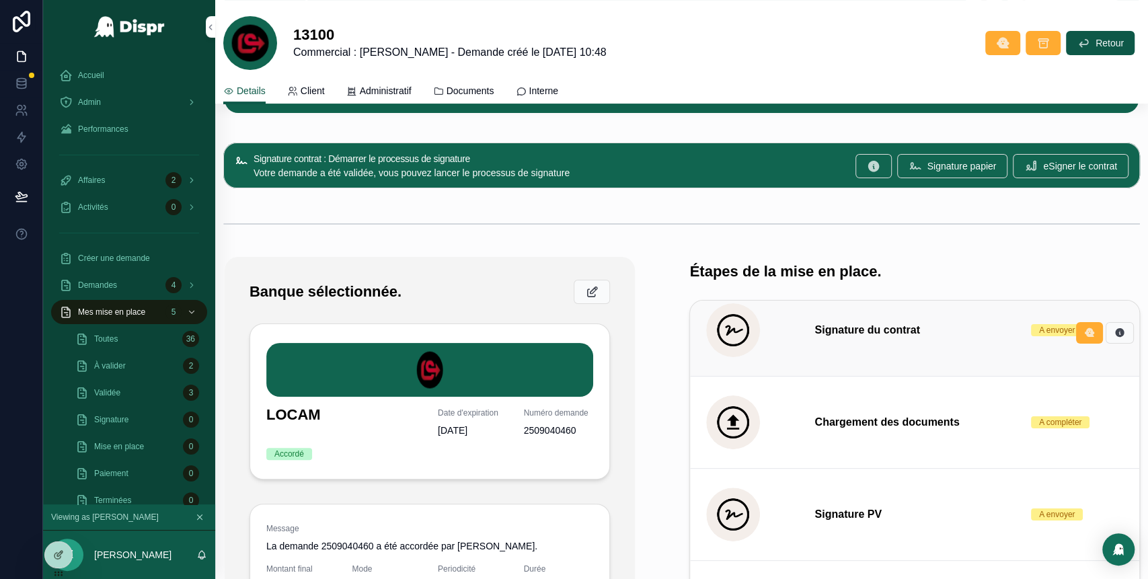
scroll to position [118, 0]
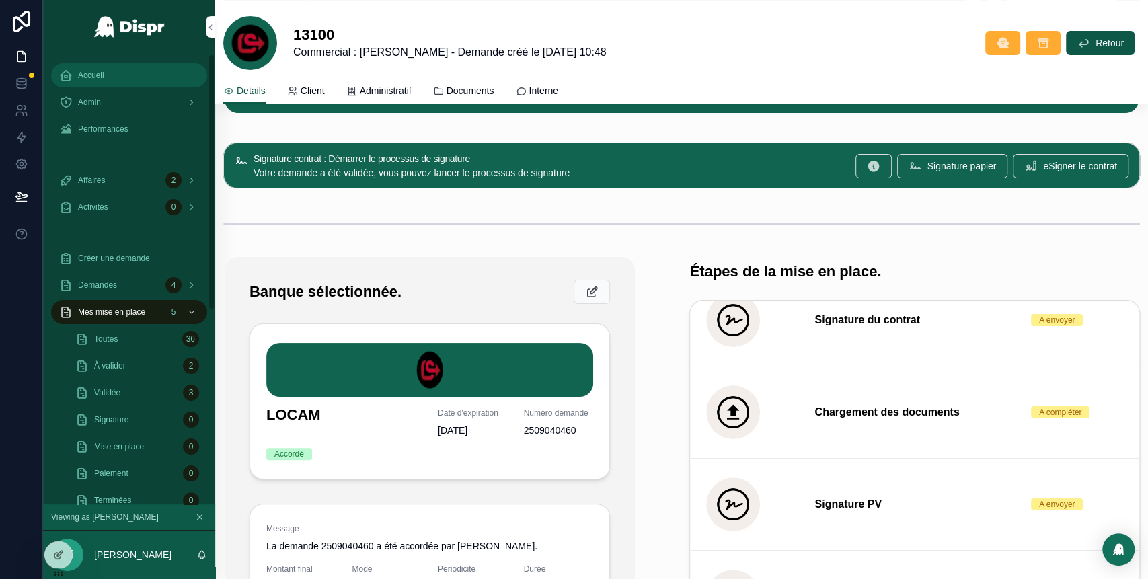
click at [99, 70] on span "Accueil" at bounding box center [91, 75] width 26 height 11
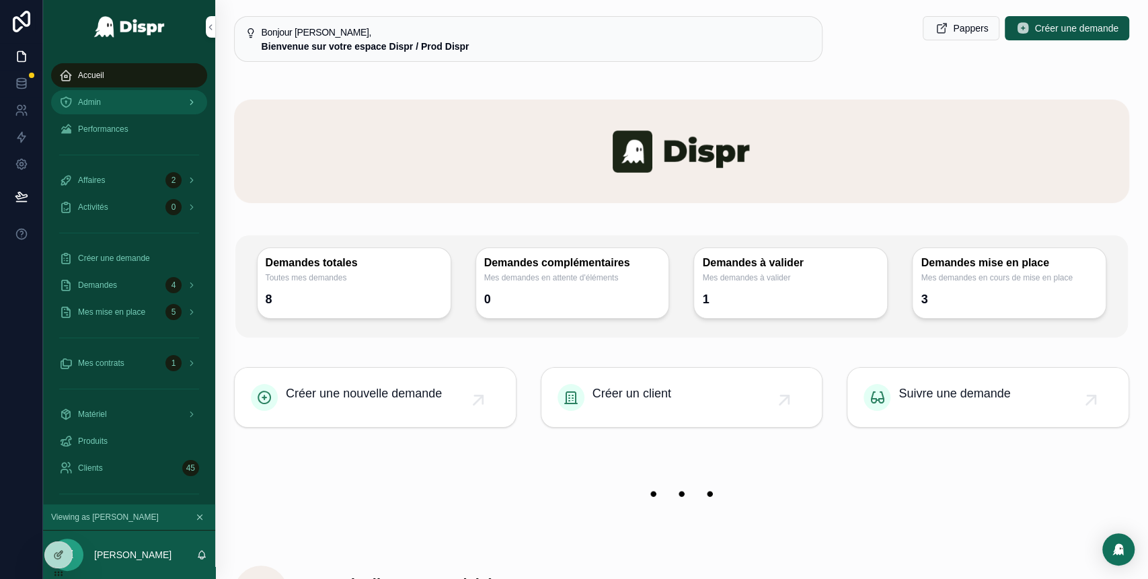
click at [133, 108] on div "Admin" at bounding box center [129, 102] width 140 height 22
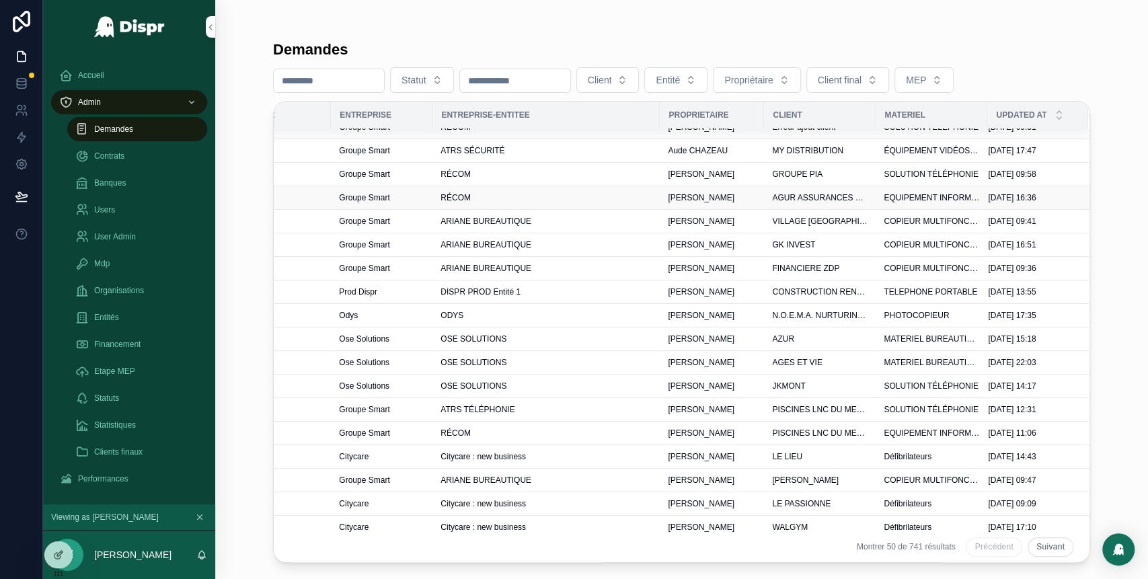
scroll to position [252, 421]
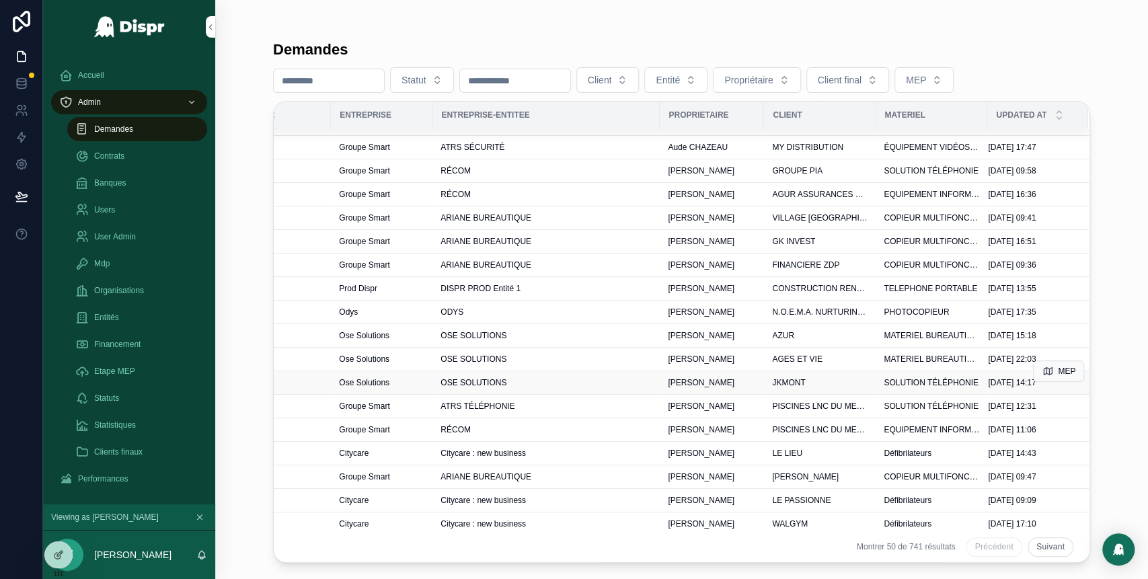
click at [807, 383] on div "JKMONT" at bounding box center [820, 382] width 96 height 11
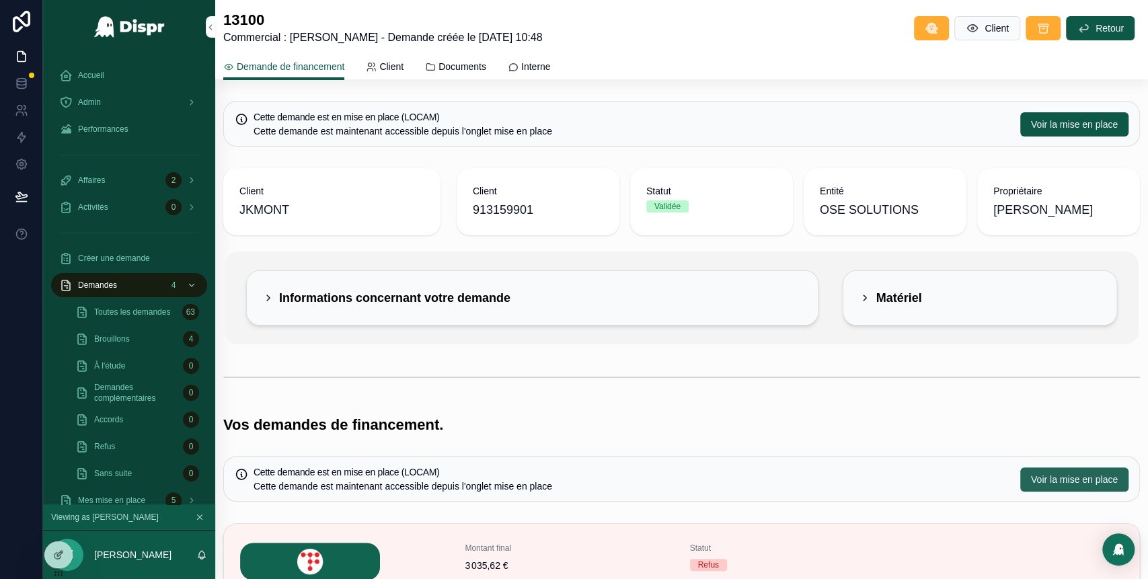
click at [1037, 481] on span "Voir la mise en place" at bounding box center [1074, 479] width 87 height 13
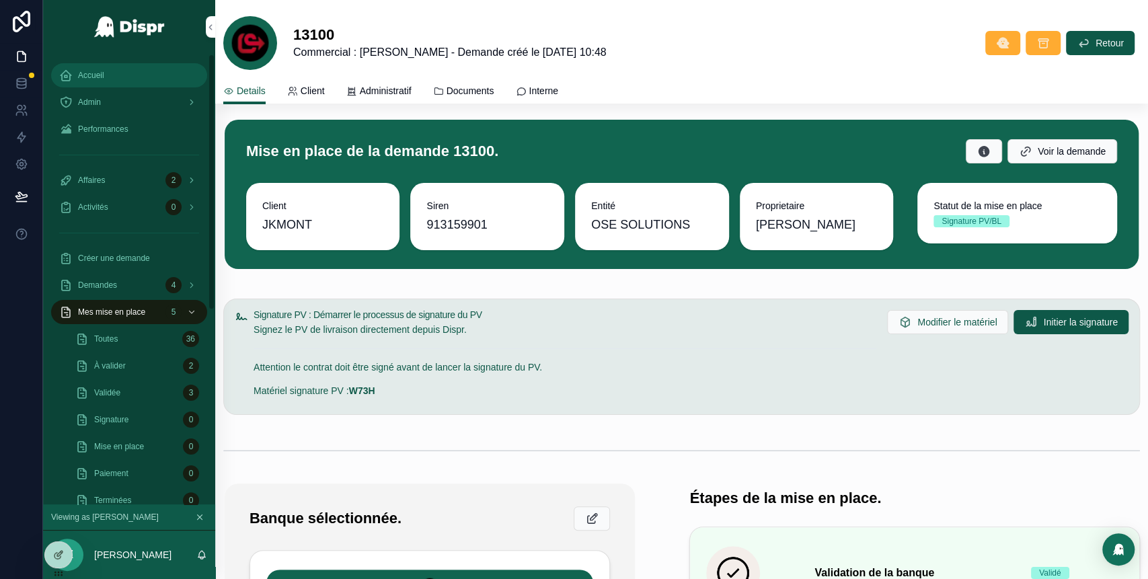
click at [131, 79] on div "Accueil" at bounding box center [129, 76] width 140 height 22
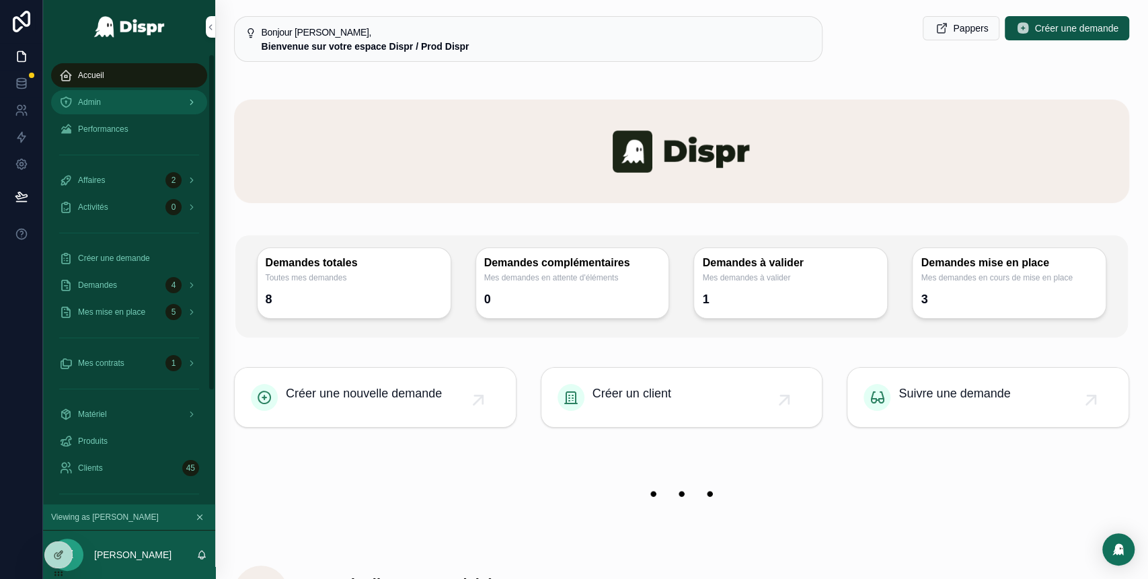
click at [106, 108] on div "Admin" at bounding box center [129, 102] width 140 height 22
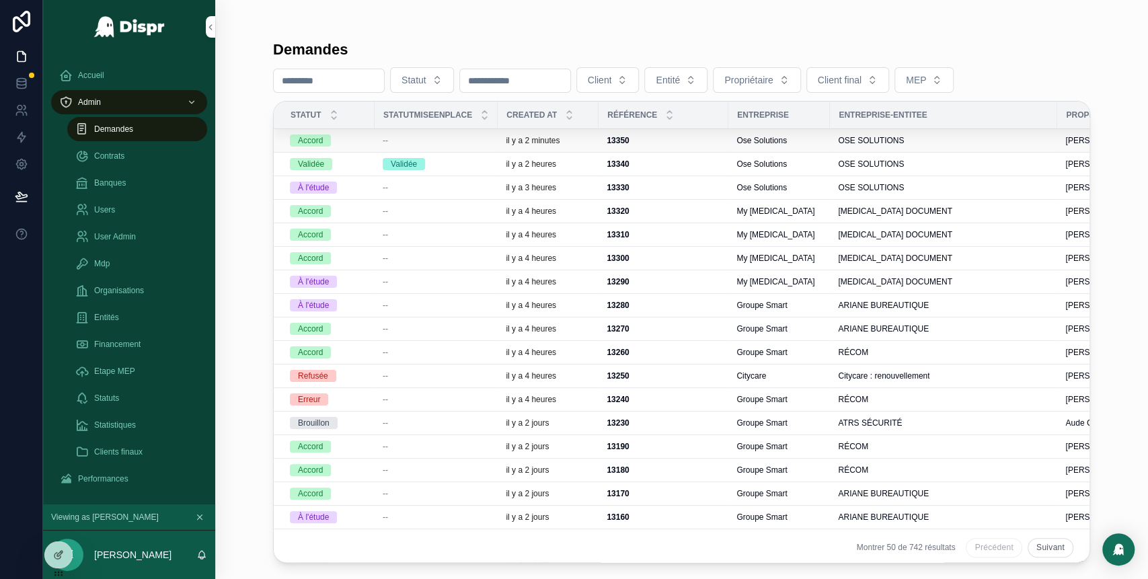
click at [447, 141] on div "--" at bounding box center [436, 140] width 107 height 11
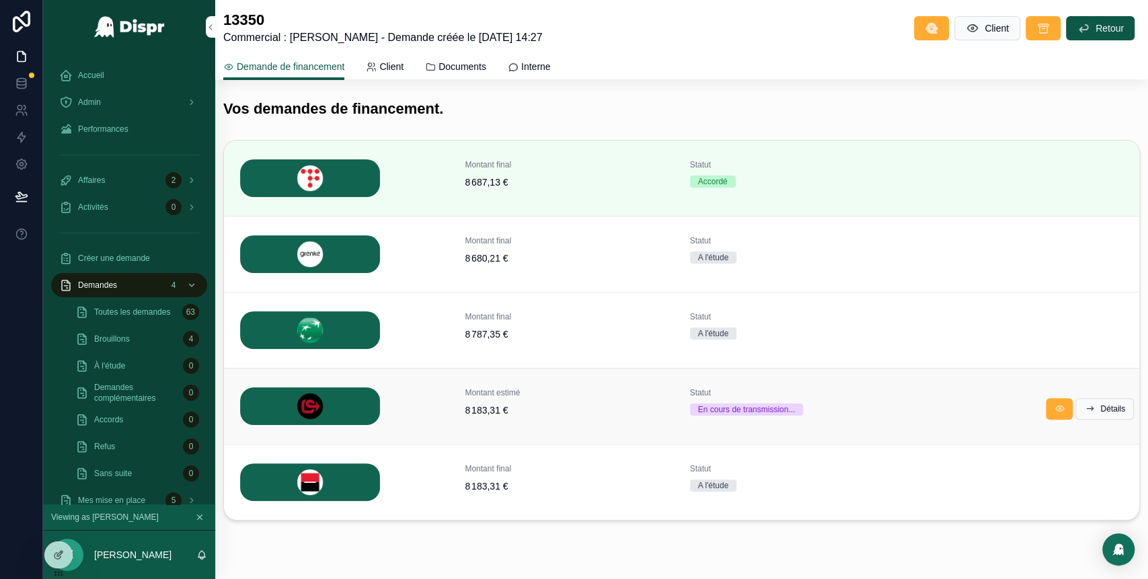
scroll to position [285, 0]
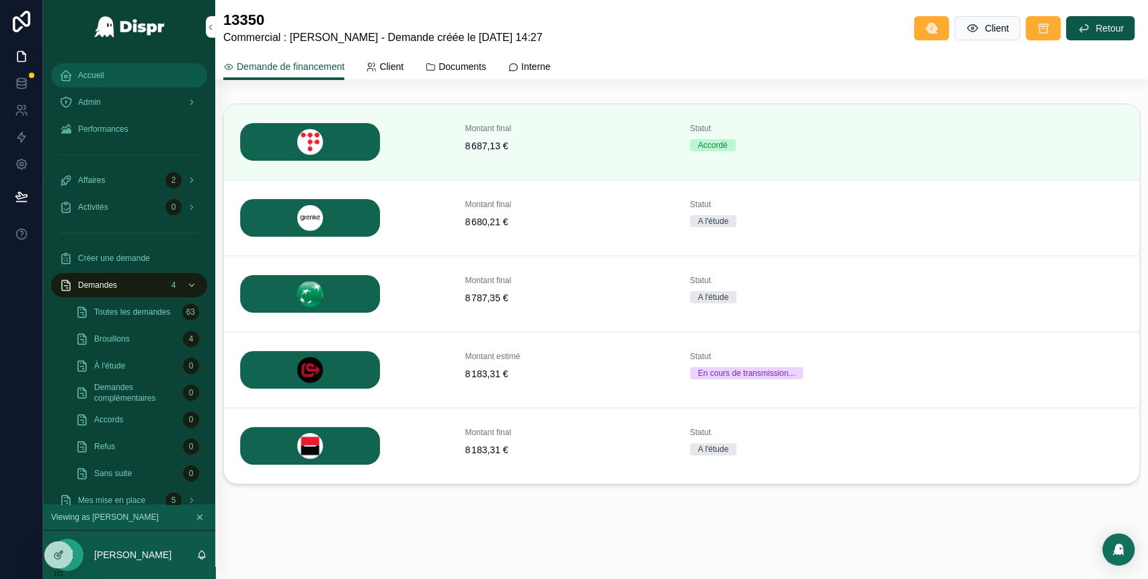
click at [127, 86] on link "Accueil" at bounding box center [129, 75] width 156 height 24
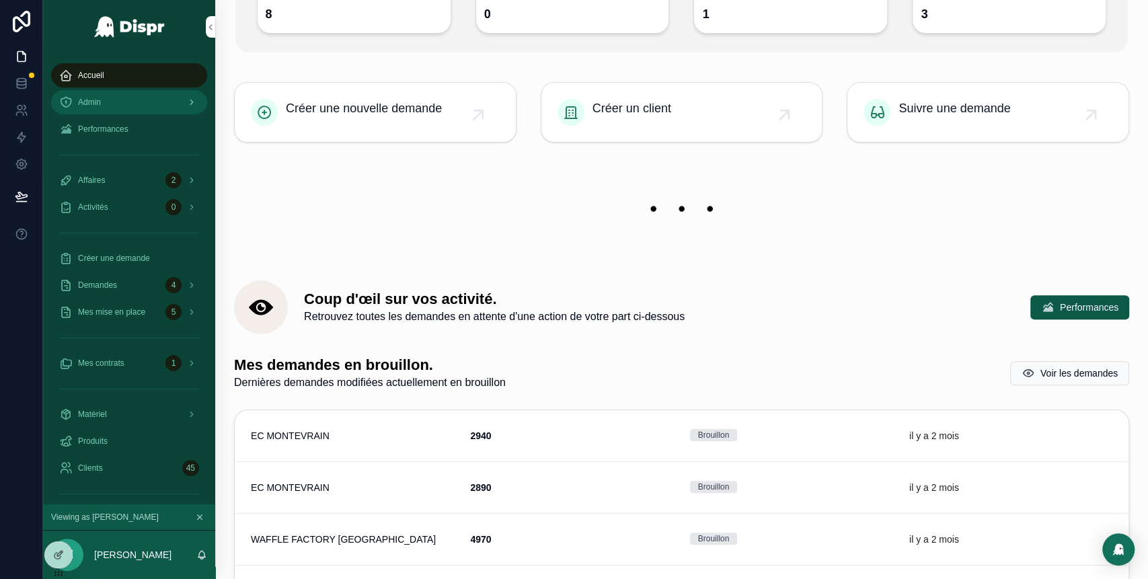
click at [133, 108] on div "Admin" at bounding box center [129, 102] width 140 height 22
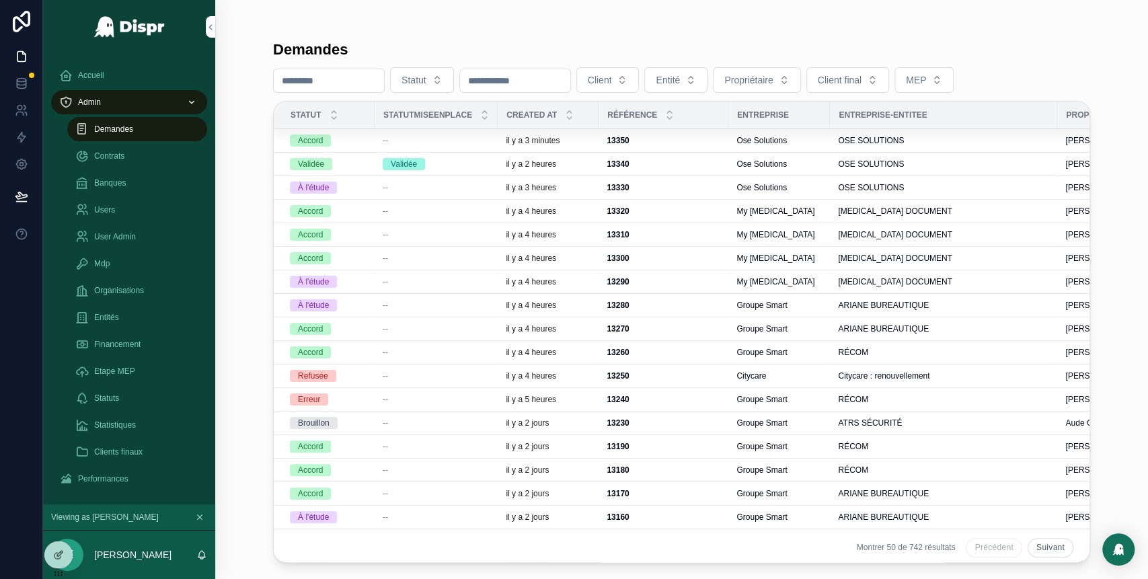
click at [383, 140] on span "--" at bounding box center [385, 140] width 5 height 11
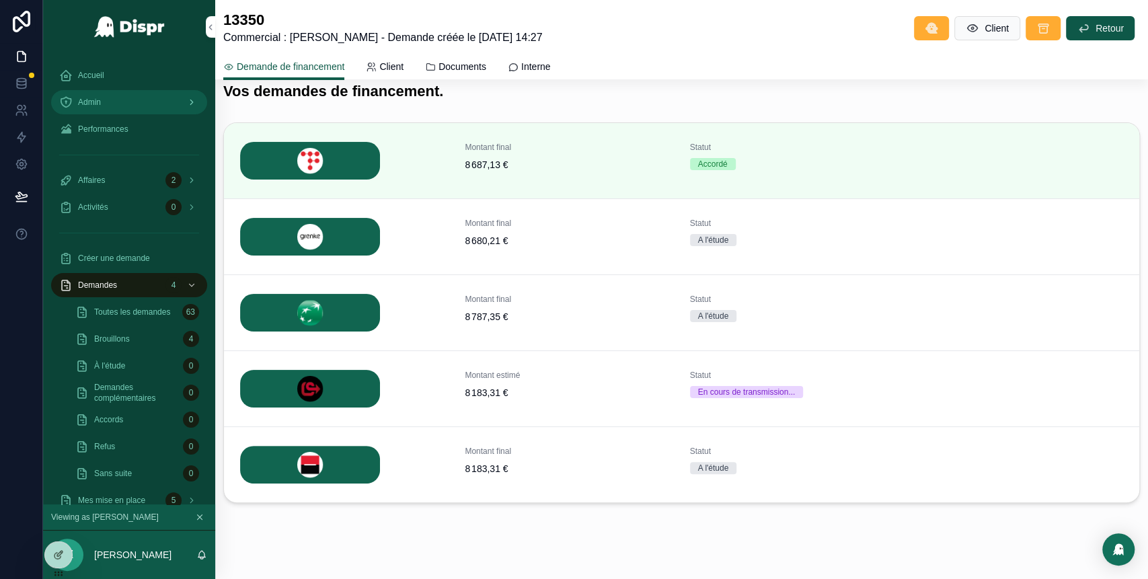
scroll to position [285, 0]
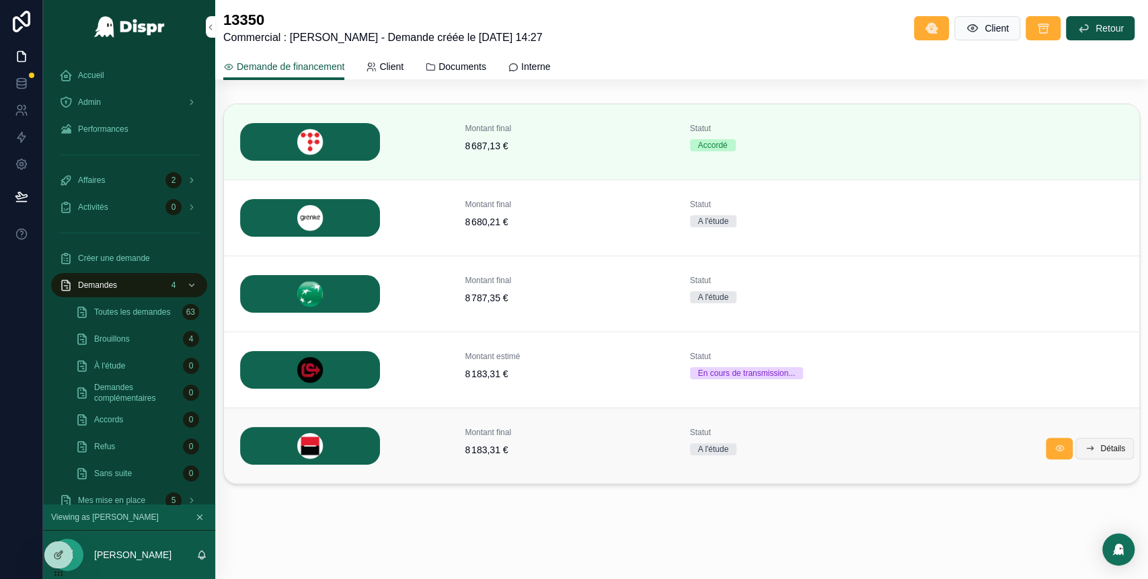
click at [1101, 447] on span "Détails" at bounding box center [1113, 448] width 25 height 11
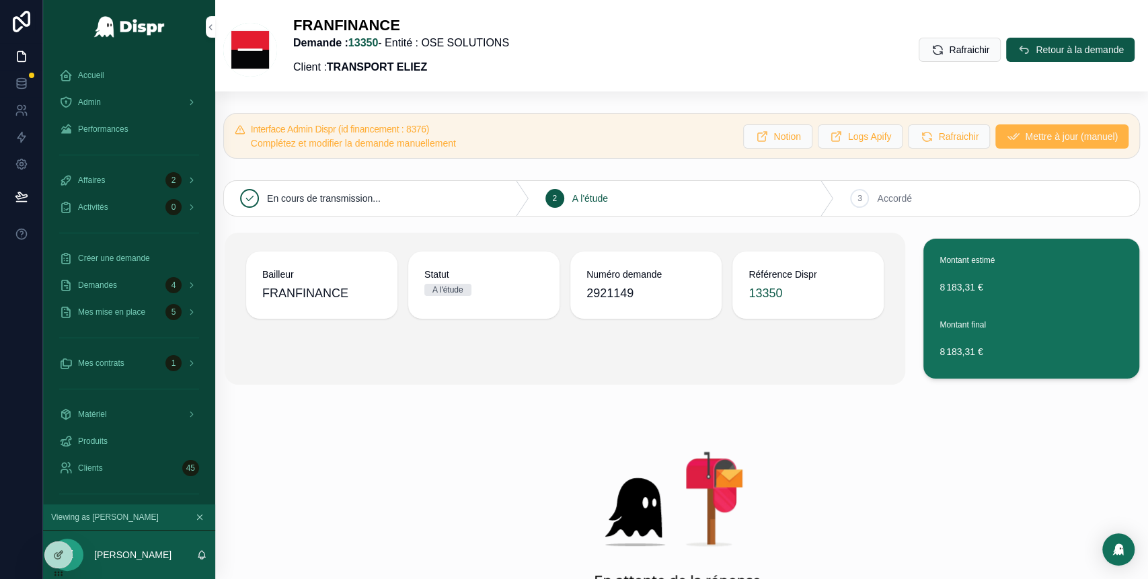
click at [1025, 132] on span "Mettre à jour (manuel)" at bounding box center [1071, 136] width 93 height 13
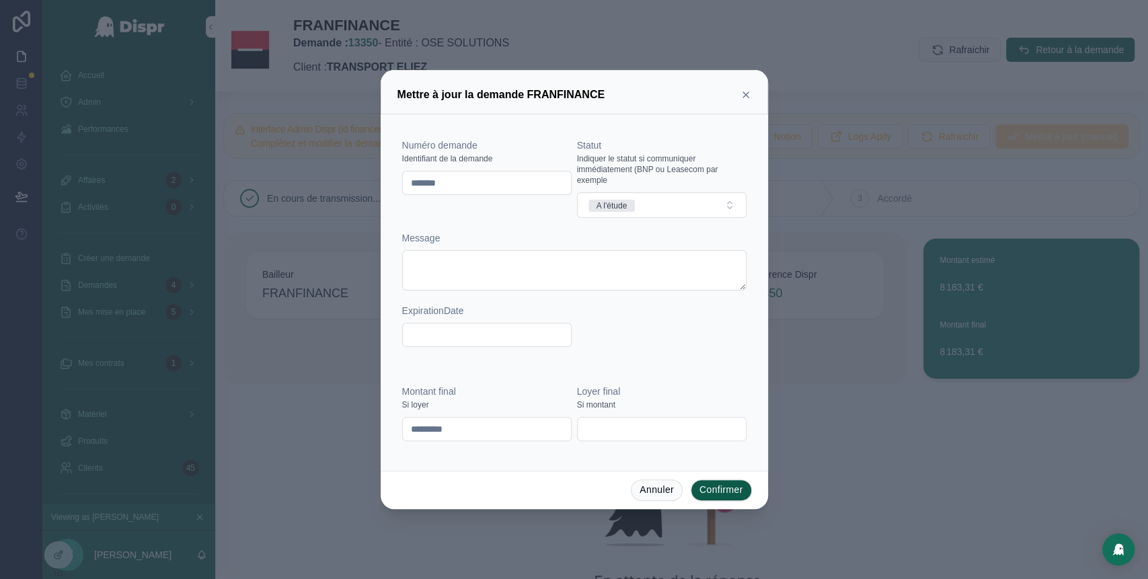
click at [530, 186] on input "*******" at bounding box center [487, 183] width 168 height 19
type input "*********"
click at [700, 210] on button "A l'étude" at bounding box center [662, 205] width 170 height 26
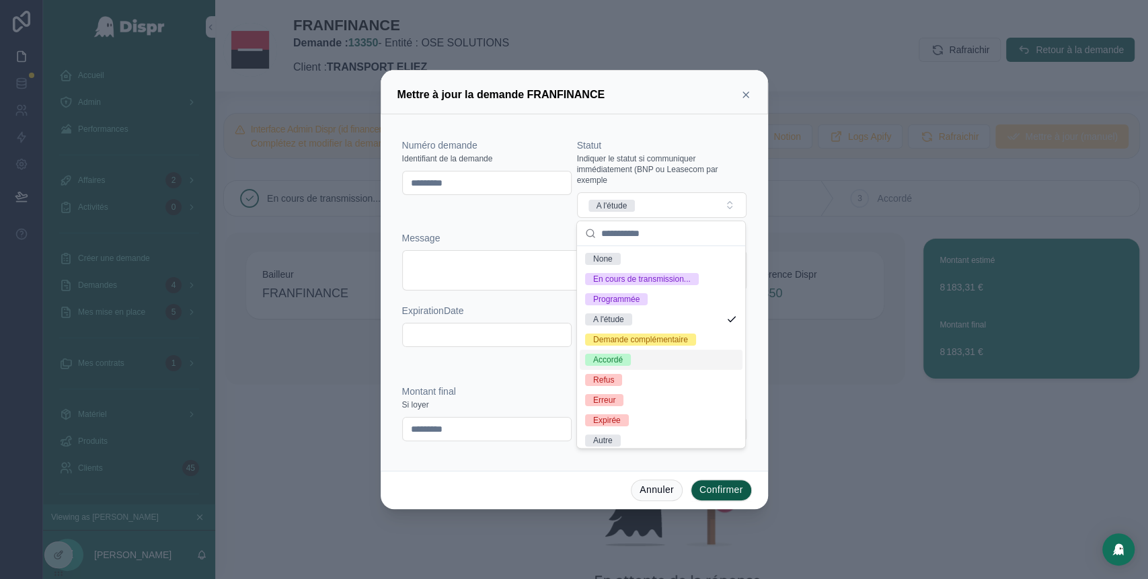
click at [630, 366] on span "Accordé" at bounding box center [608, 360] width 46 height 12
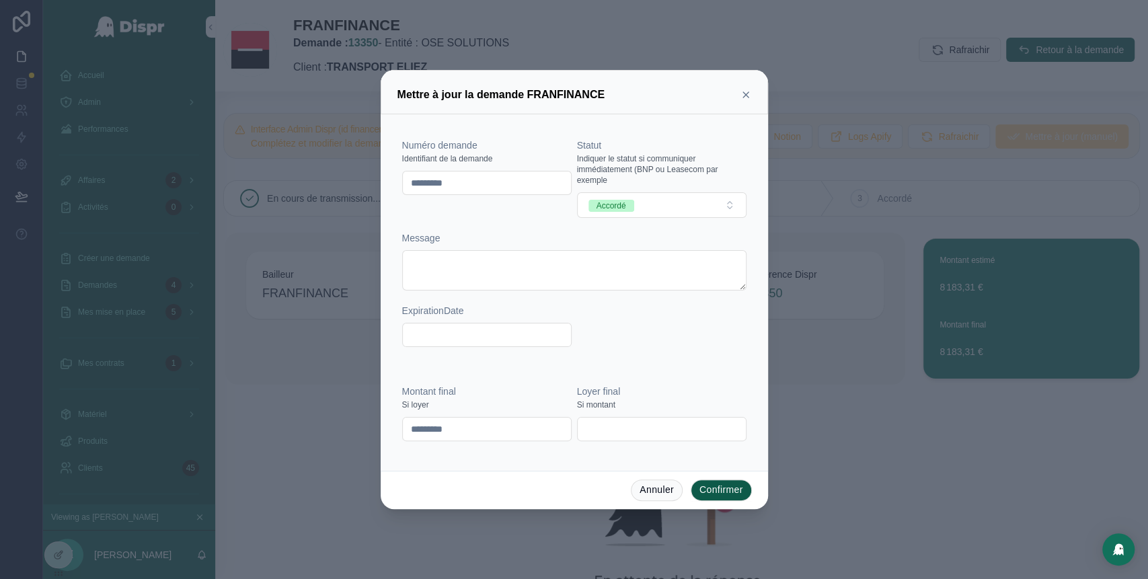
click at [722, 498] on button "Confirmer" at bounding box center [721, 491] width 61 height 22
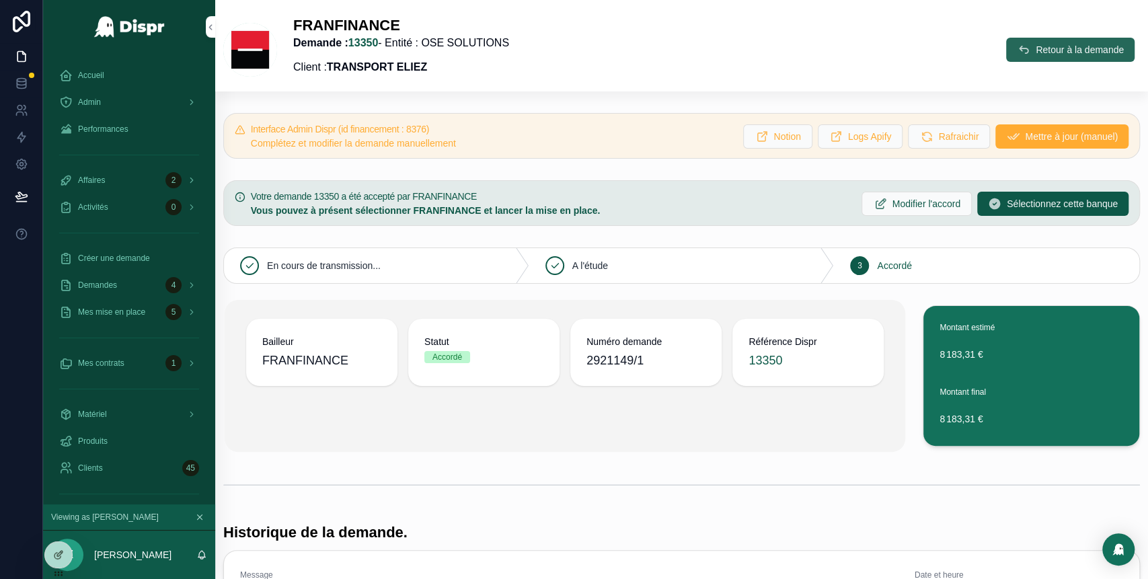
click at [1006, 57] on button "Retour à la demande" at bounding box center [1070, 50] width 128 height 24
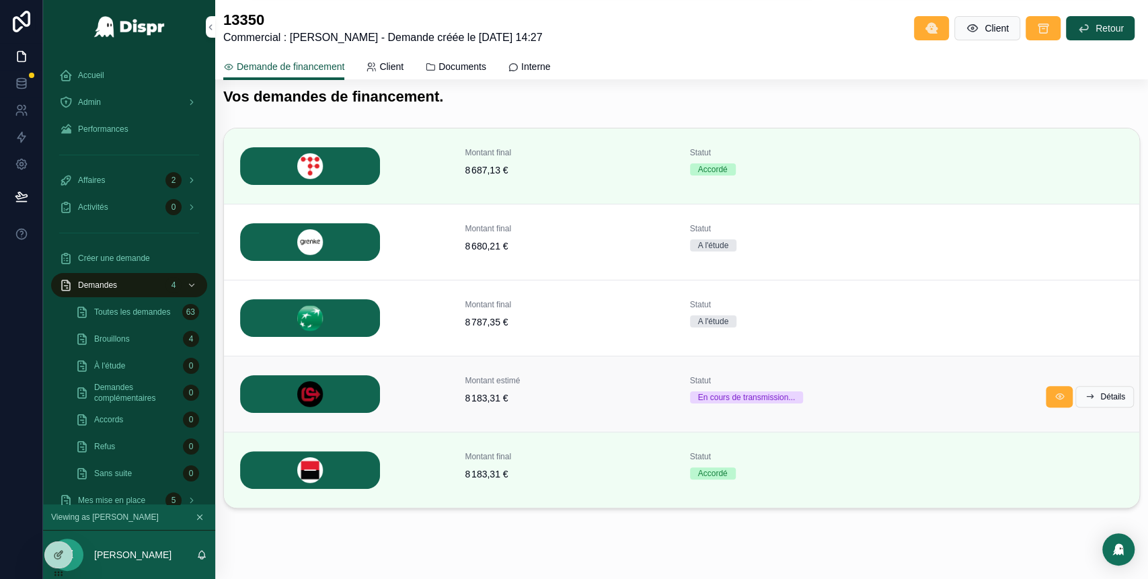
scroll to position [264, 0]
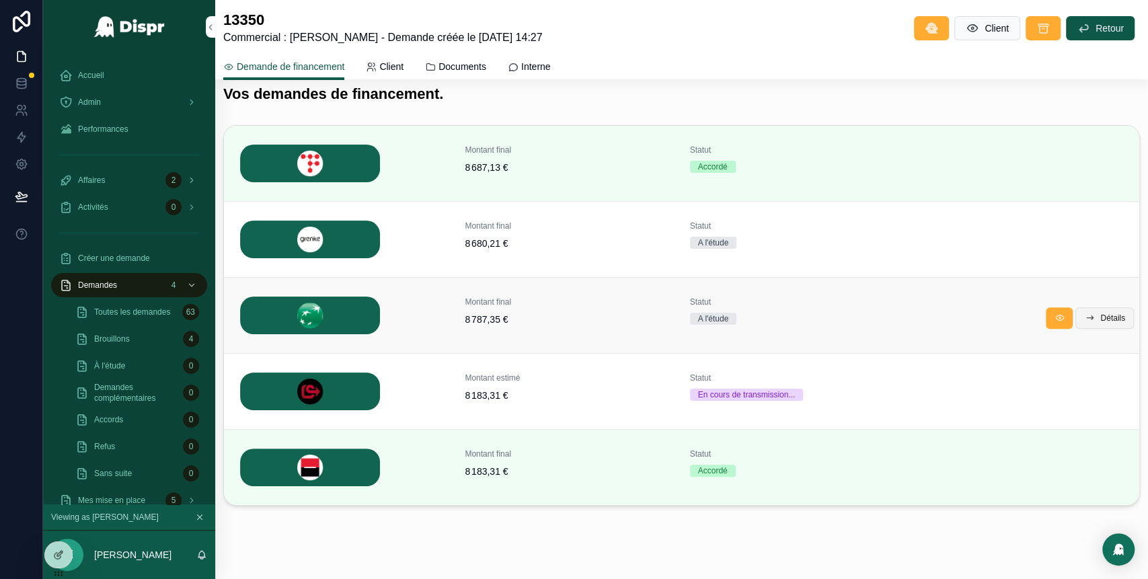
click at [1101, 314] on span "Détails" at bounding box center [1113, 318] width 25 height 11
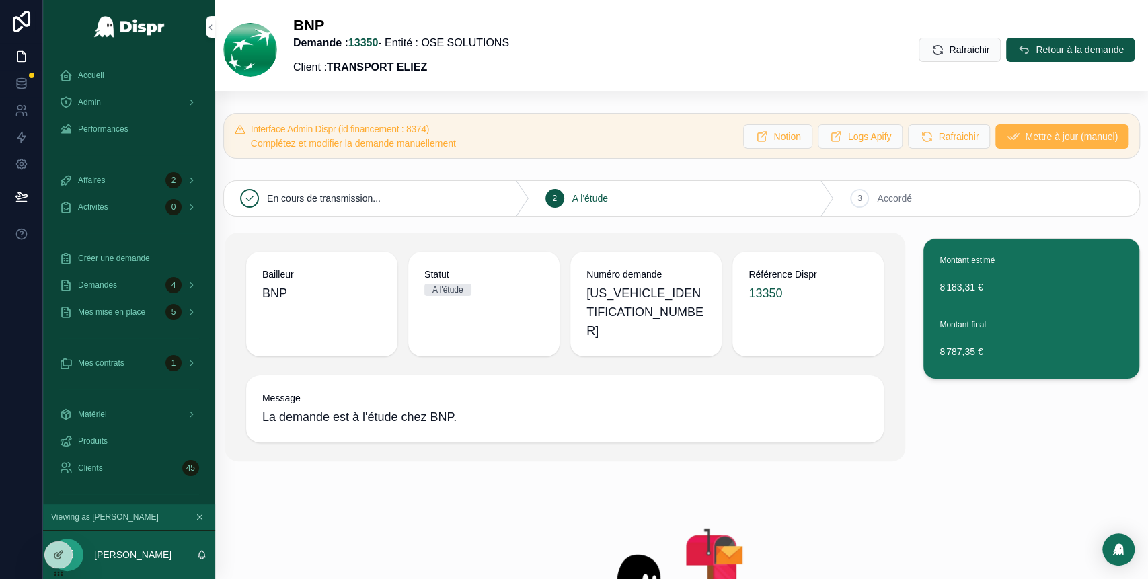
click at [1025, 137] on span "Mettre à jour (manuel)" at bounding box center [1071, 136] width 93 height 13
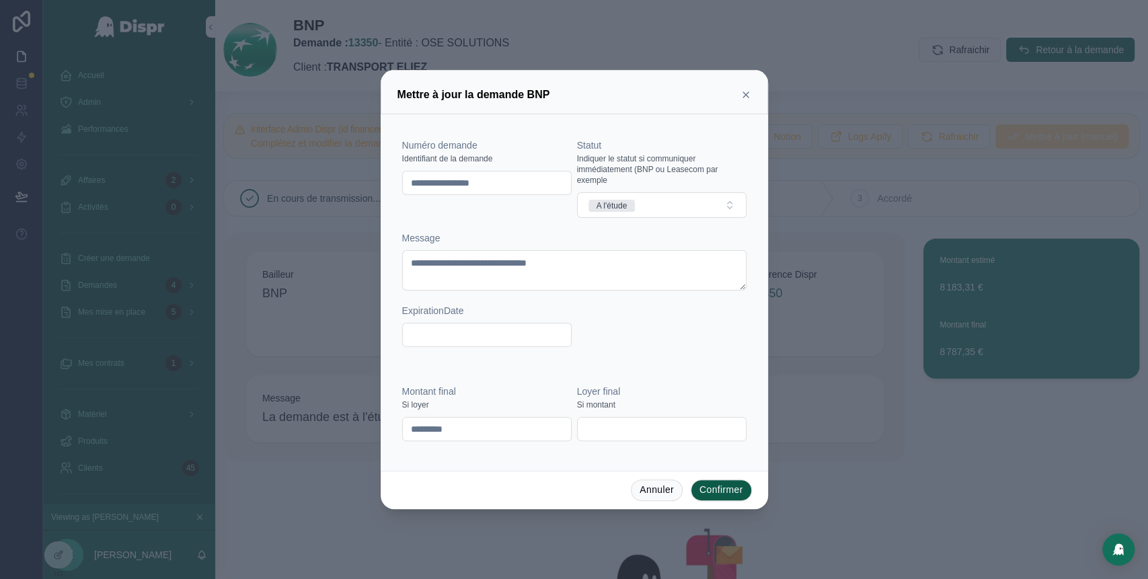
drag, startPoint x: 519, startPoint y: 184, endPoint x: 393, endPoint y: 183, distance: 125.8
click at [393, 183] on div "**********" at bounding box center [574, 292] width 387 height 357
paste input "text"
type input "********"
click at [657, 204] on button "A l'étude" at bounding box center [662, 205] width 170 height 26
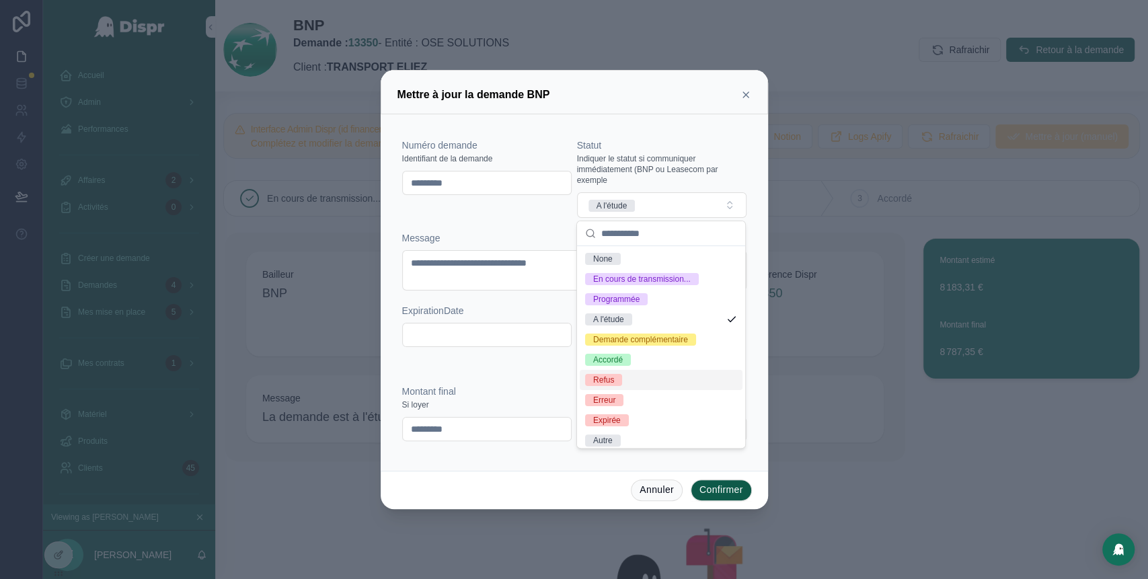
click at [624, 390] on div "Refus" at bounding box center [661, 380] width 163 height 20
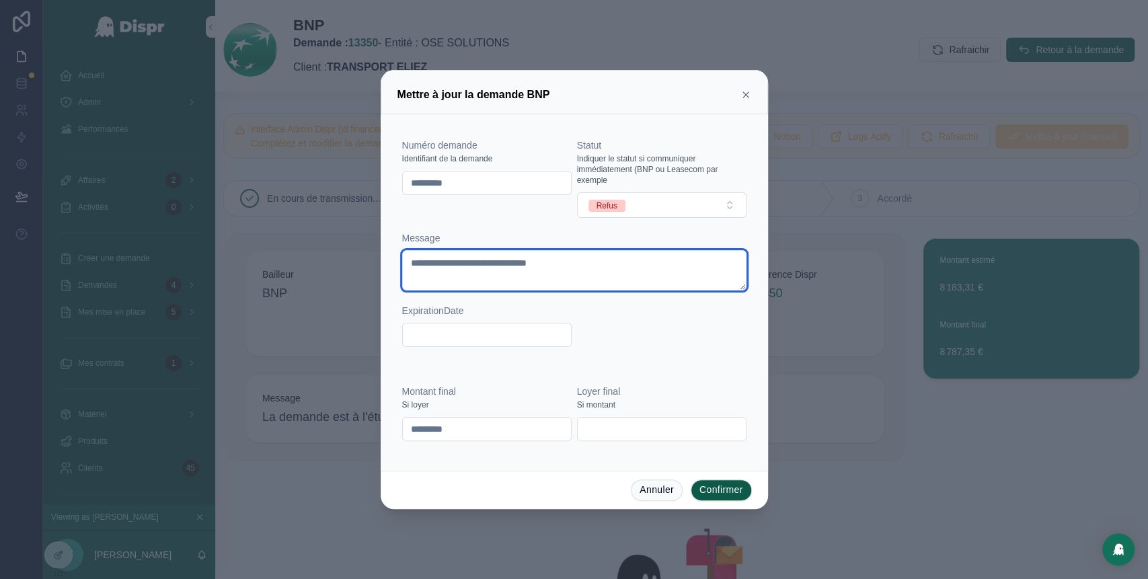
click at [533, 265] on textarea "**********" at bounding box center [574, 270] width 344 height 40
type textarea "**********"
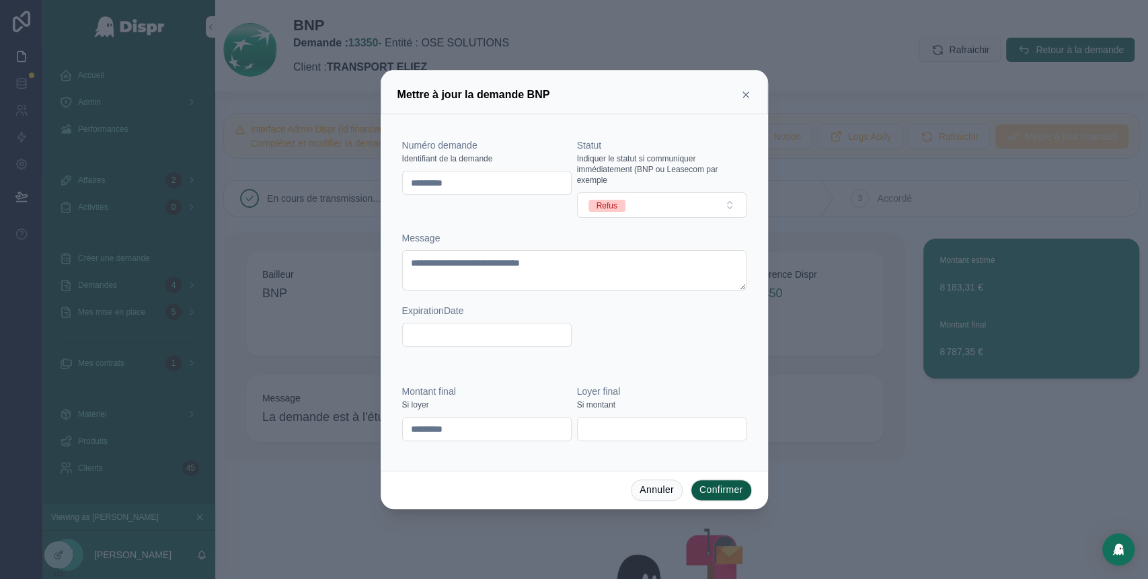
click at [712, 481] on button "Confirmer" at bounding box center [721, 491] width 61 height 22
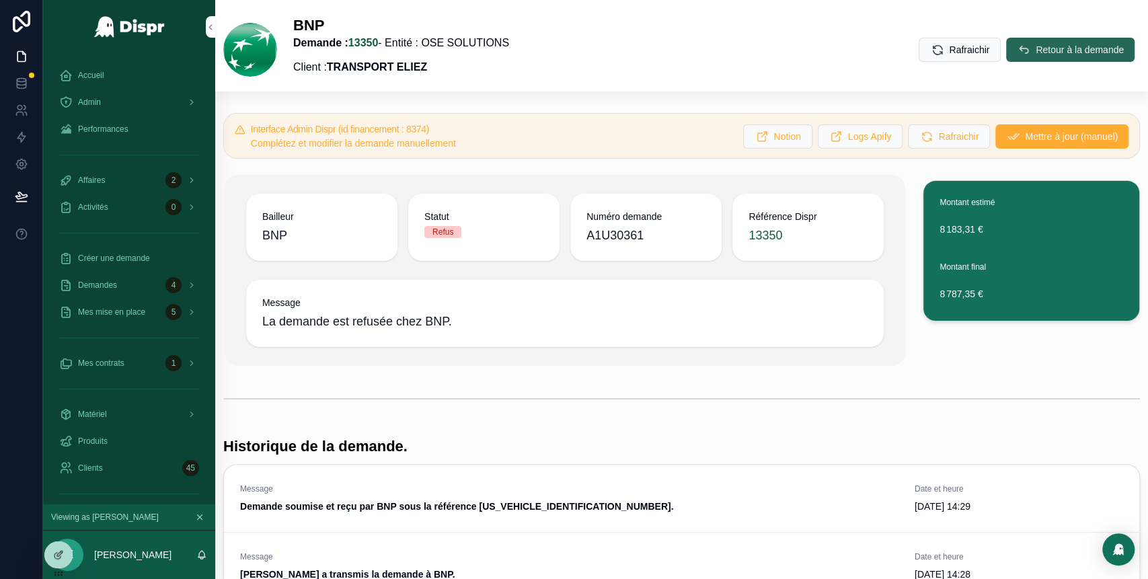
click at [1036, 48] on span "Retour à la demande" at bounding box center [1080, 49] width 88 height 13
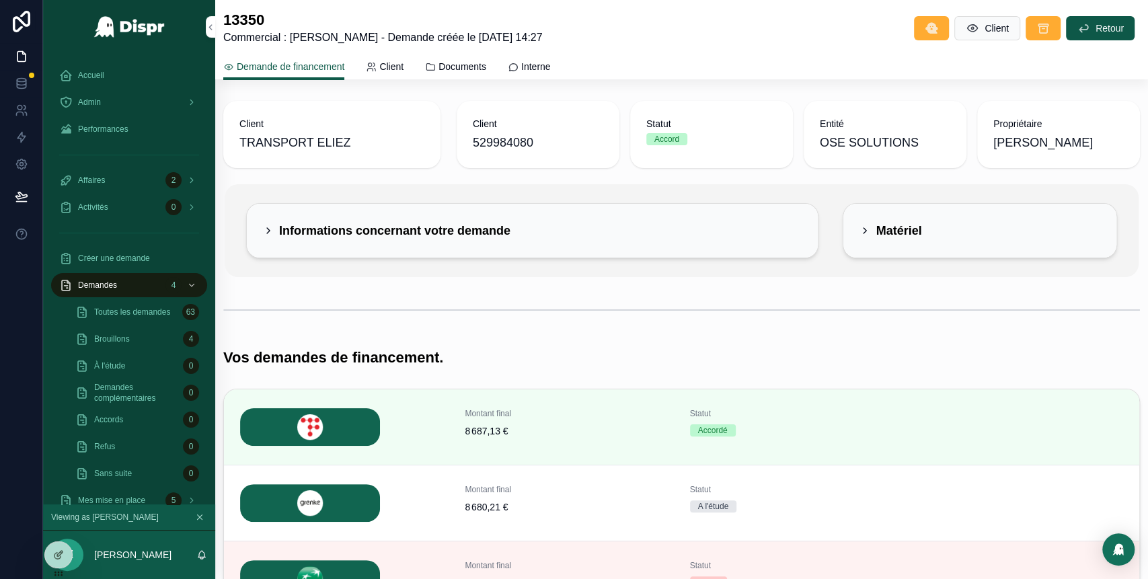
click at [272, 233] on icon "scrollable content" at bounding box center [268, 230] width 11 height 11
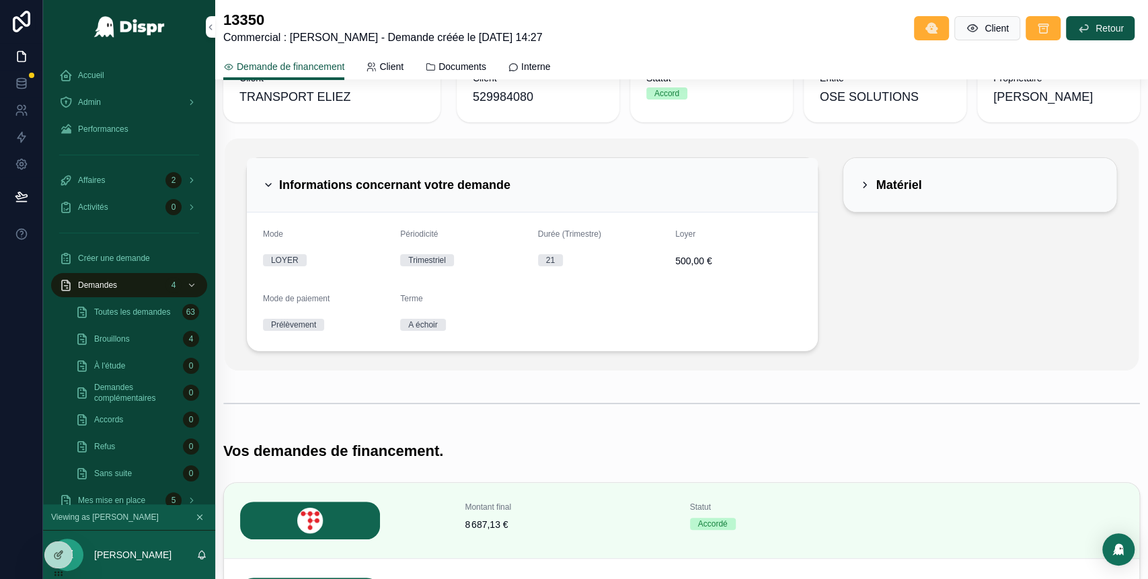
scroll to position [50, 0]
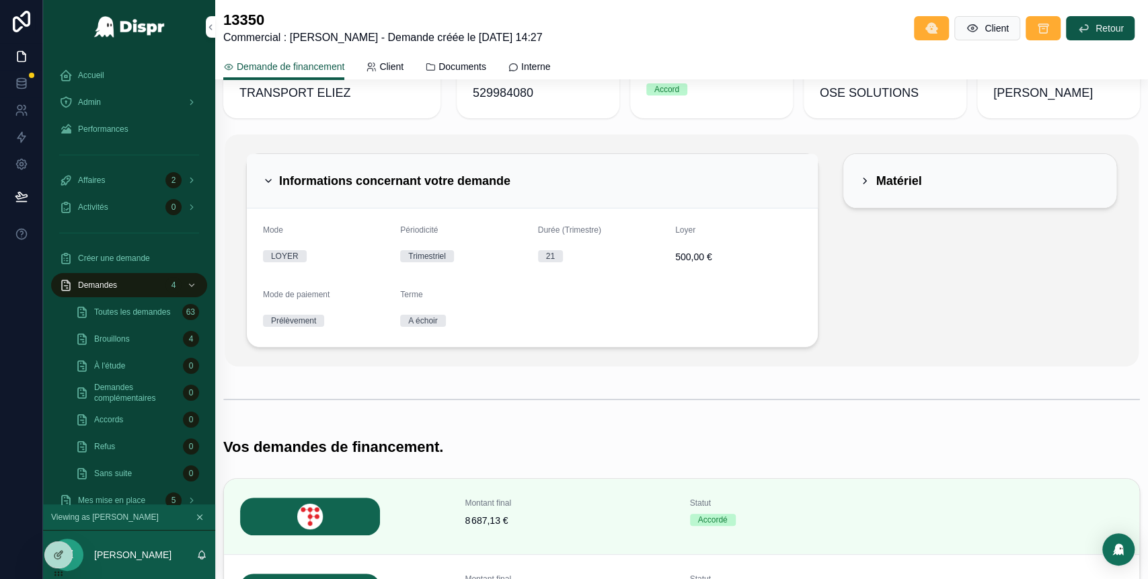
click at [860, 188] on div "Matériel" at bounding box center [891, 181] width 62 height 22
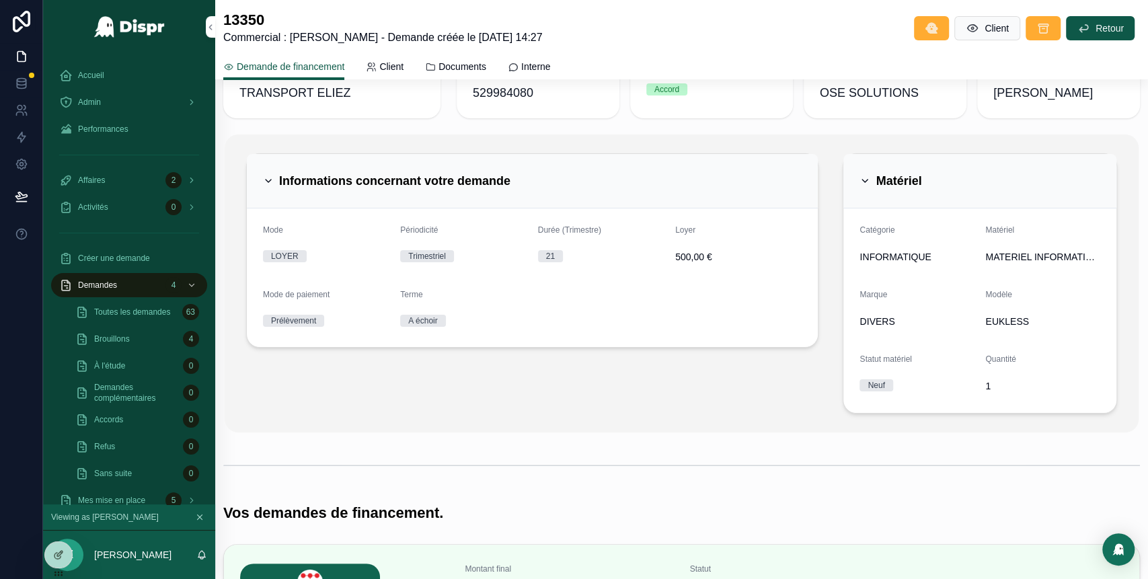
scroll to position [44, 0]
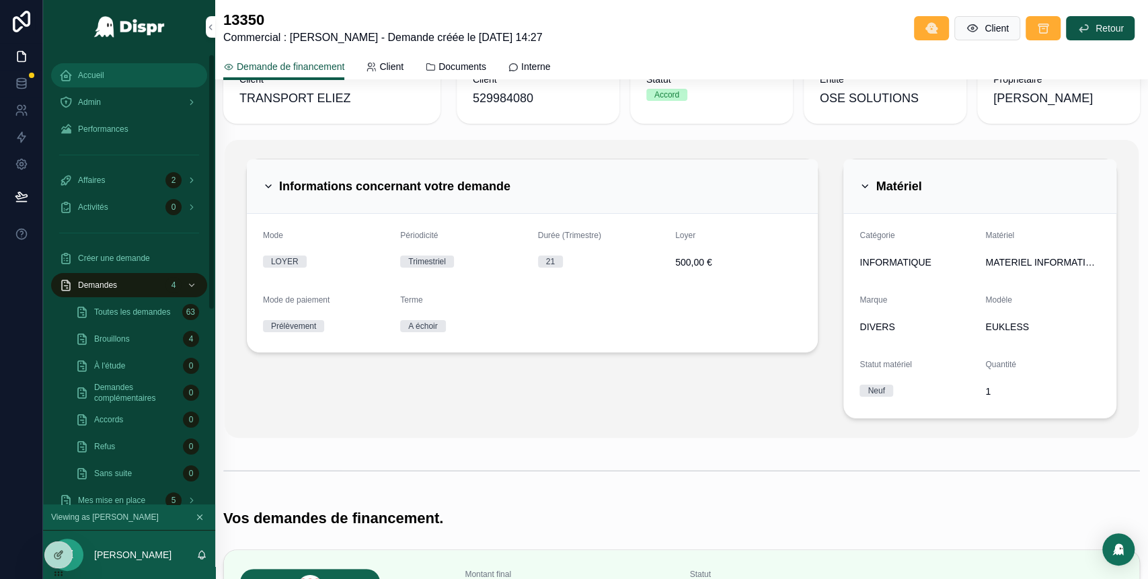
click at [120, 76] on div "Accueil" at bounding box center [129, 76] width 140 height 22
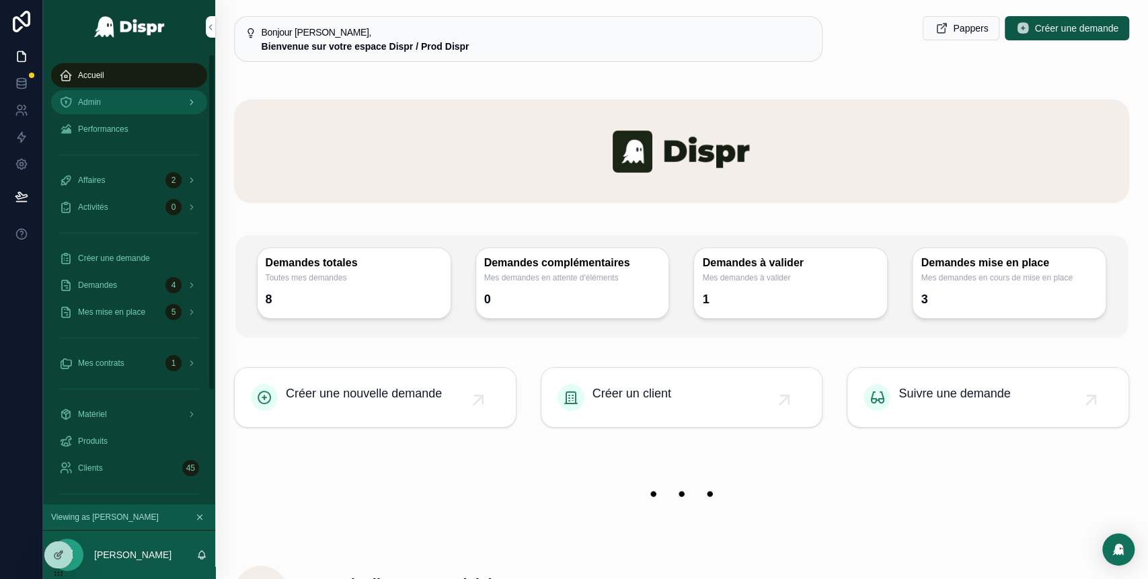
click at [136, 102] on div "Admin" at bounding box center [129, 102] width 140 height 22
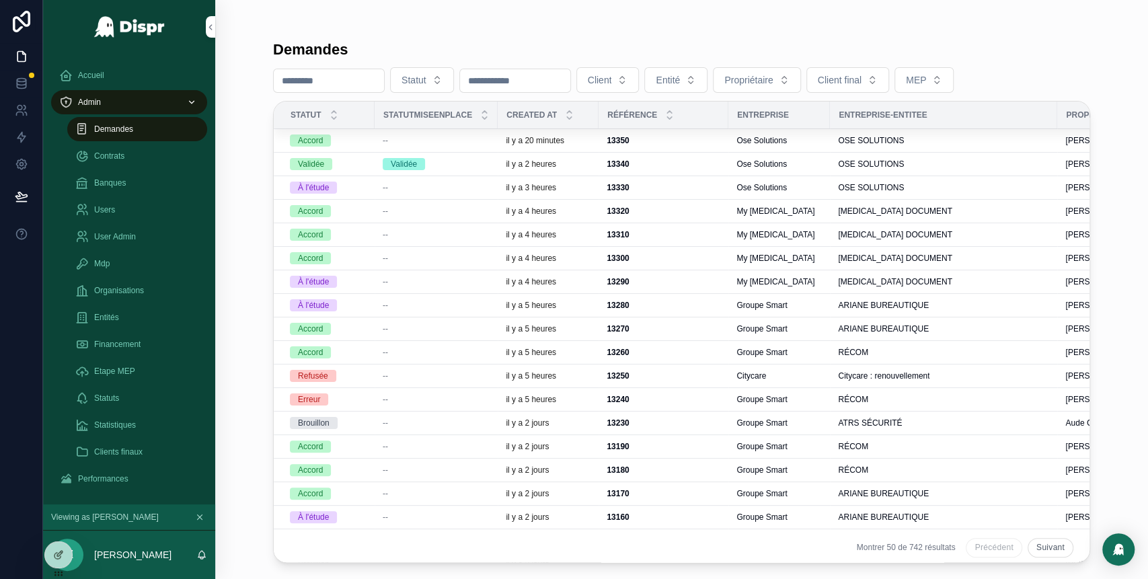
click at [420, 140] on div "--" at bounding box center [436, 140] width 107 height 11
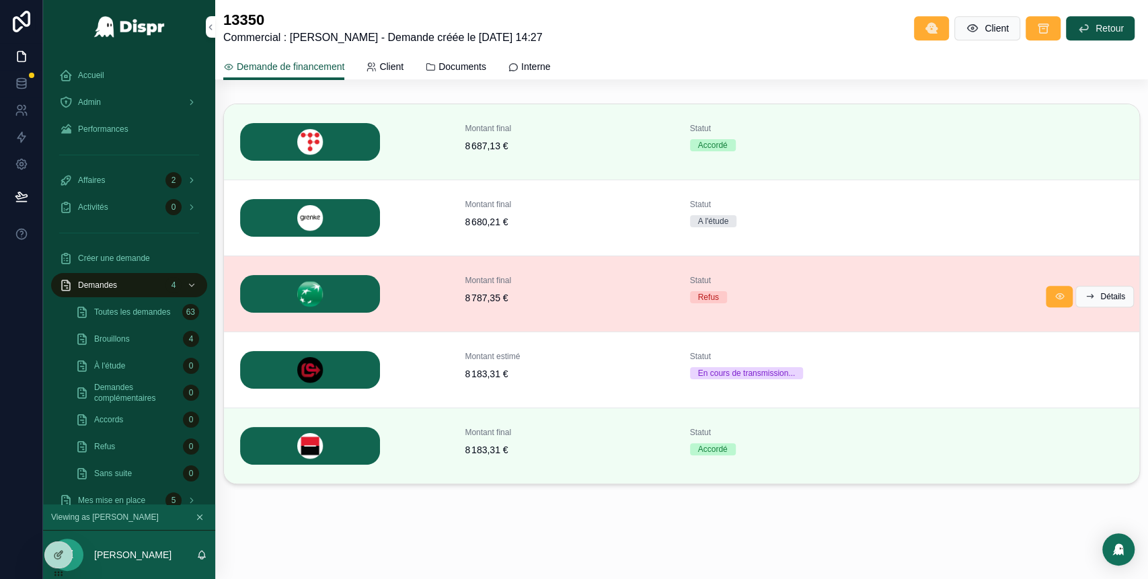
scroll to position [437, 0]
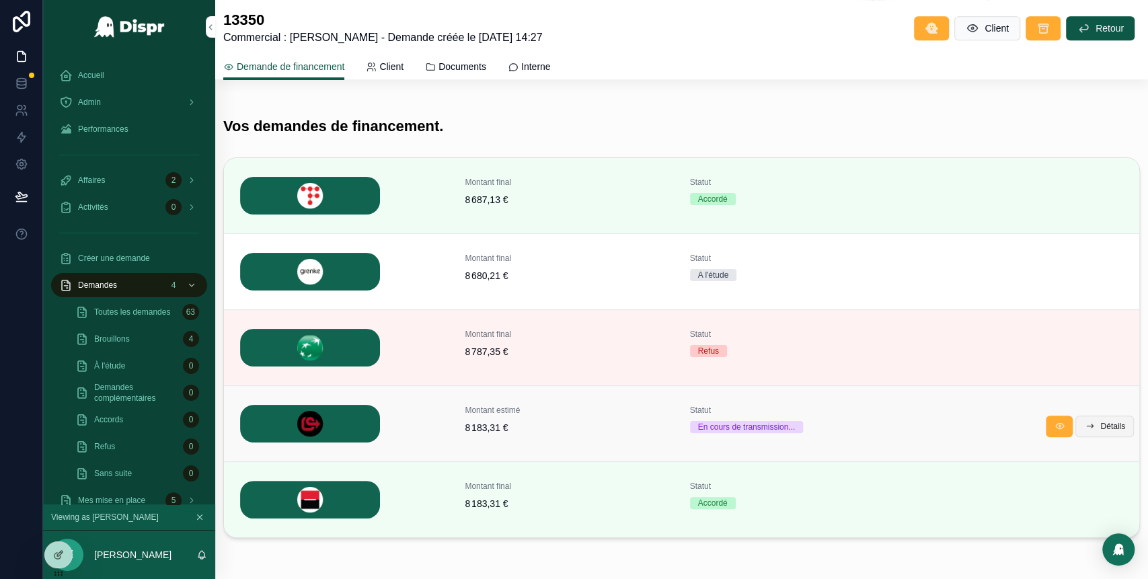
click at [1078, 424] on button "Détails" at bounding box center [1105, 427] width 59 height 22
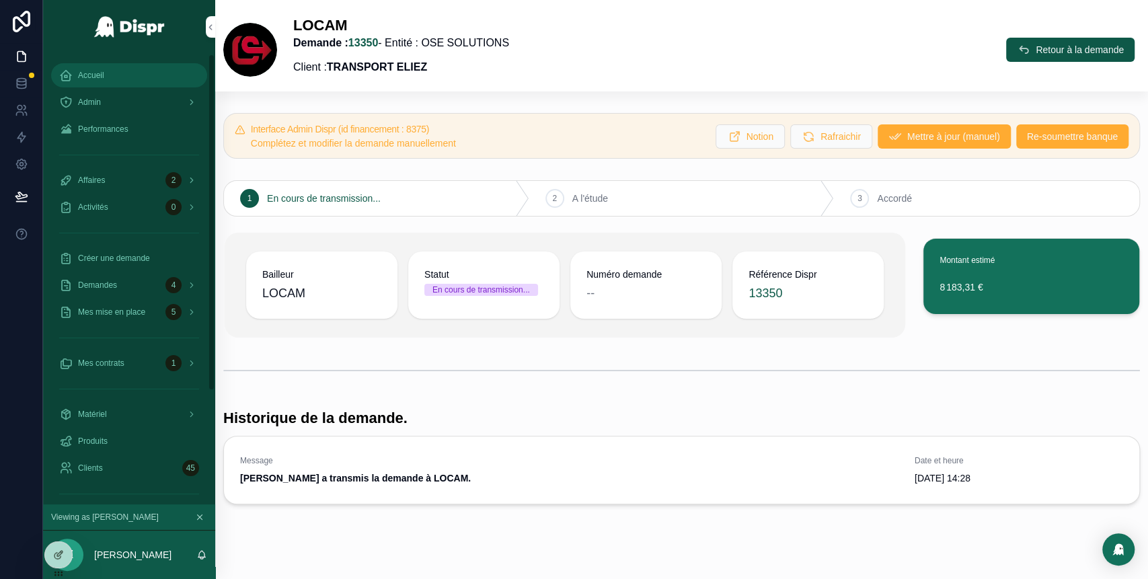
click at [139, 63] on link "Accueil" at bounding box center [129, 75] width 156 height 24
